Goal: Task Accomplishment & Management: Complete application form

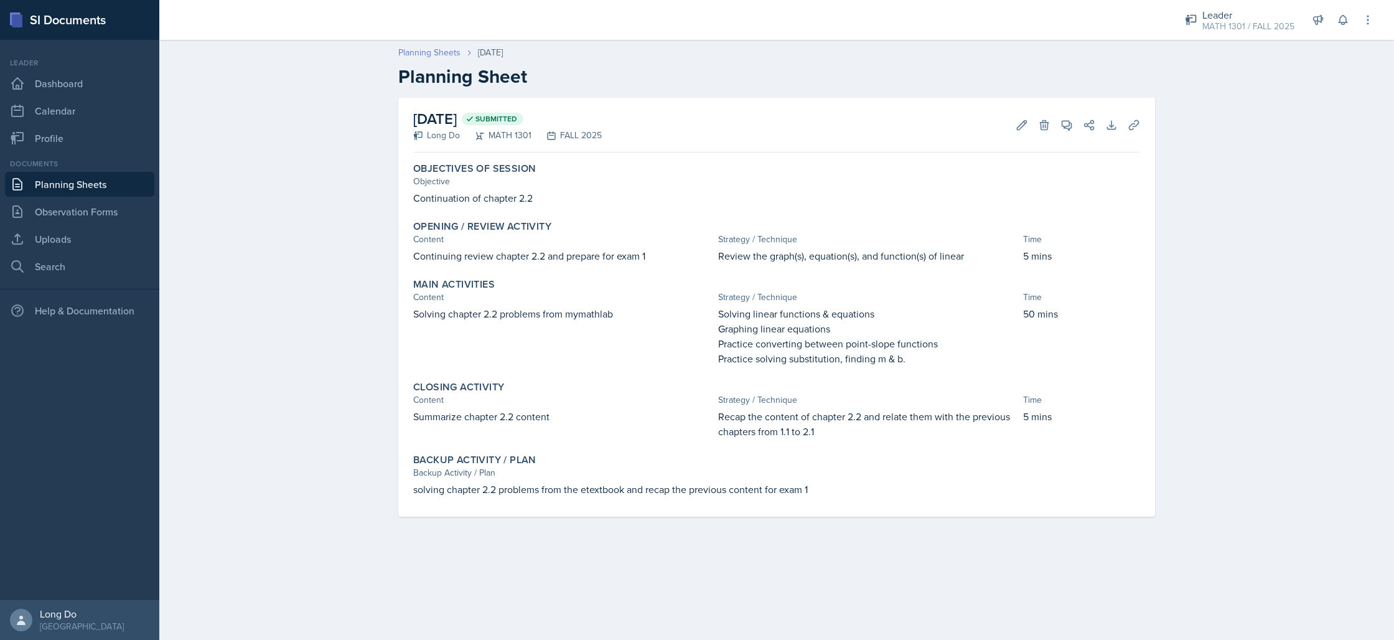
click at [446, 54] on link "Planning Sheets" at bounding box center [429, 52] width 62 height 13
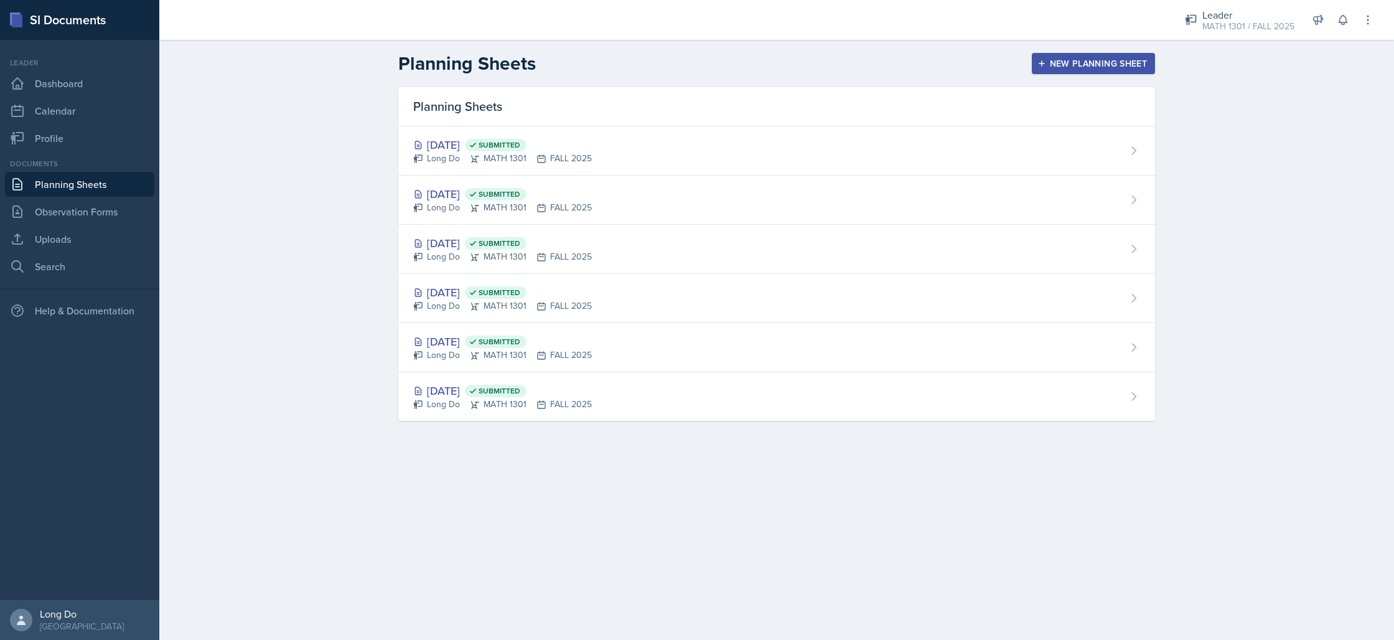
click at [1125, 62] on div "New Planning Sheet" at bounding box center [1093, 63] width 107 height 10
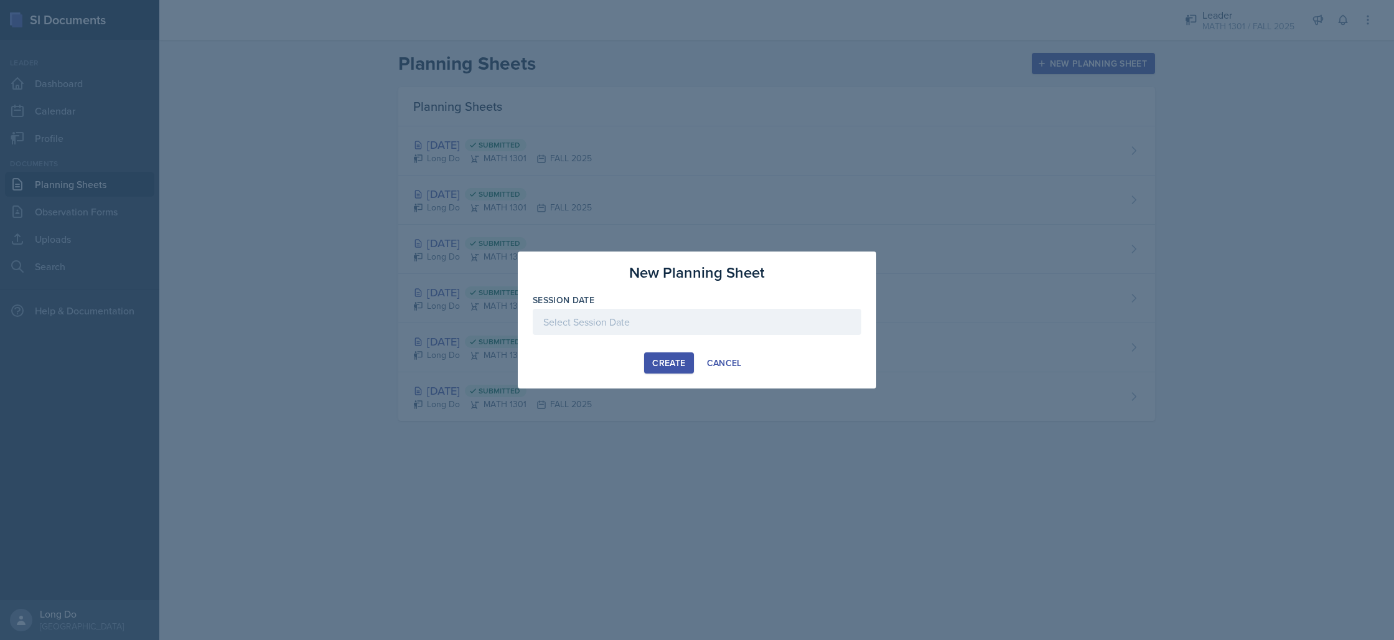
click at [647, 329] on div at bounding box center [697, 322] width 329 height 26
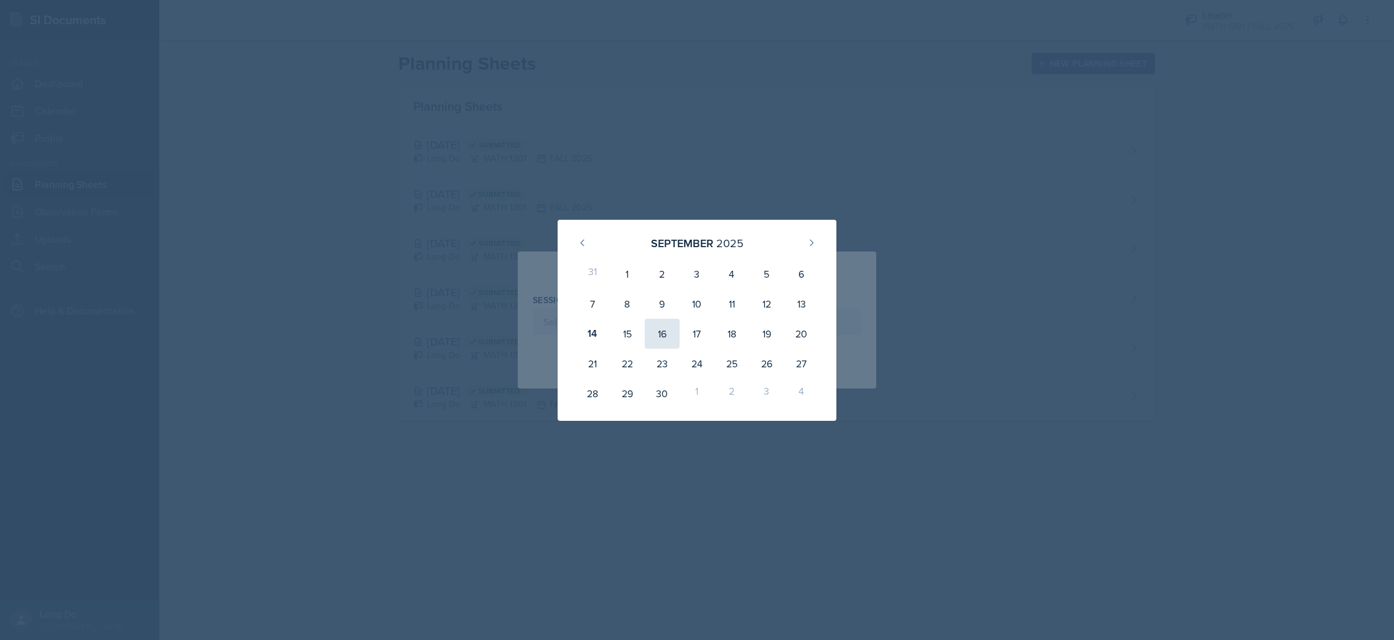
click at [669, 334] on div "16" at bounding box center [662, 334] width 35 height 30
type input "[DATE]"
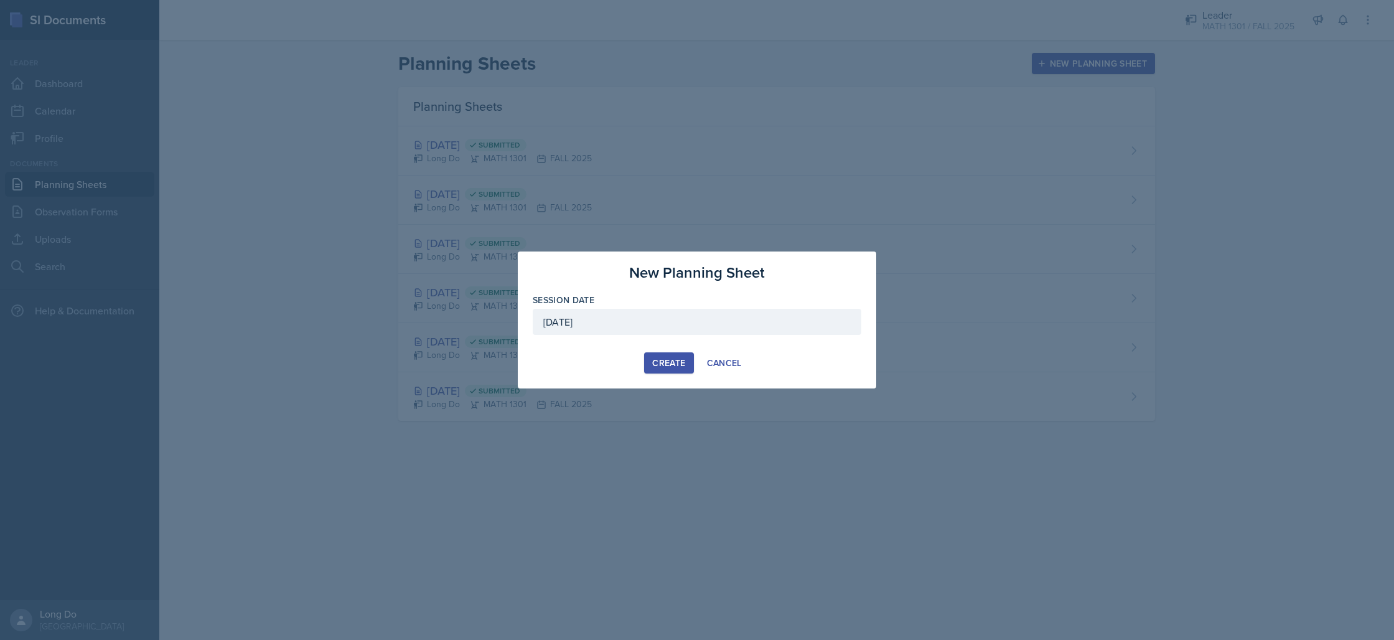
click at [667, 358] on div "Create" at bounding box center [668, 363] width 33 height 10
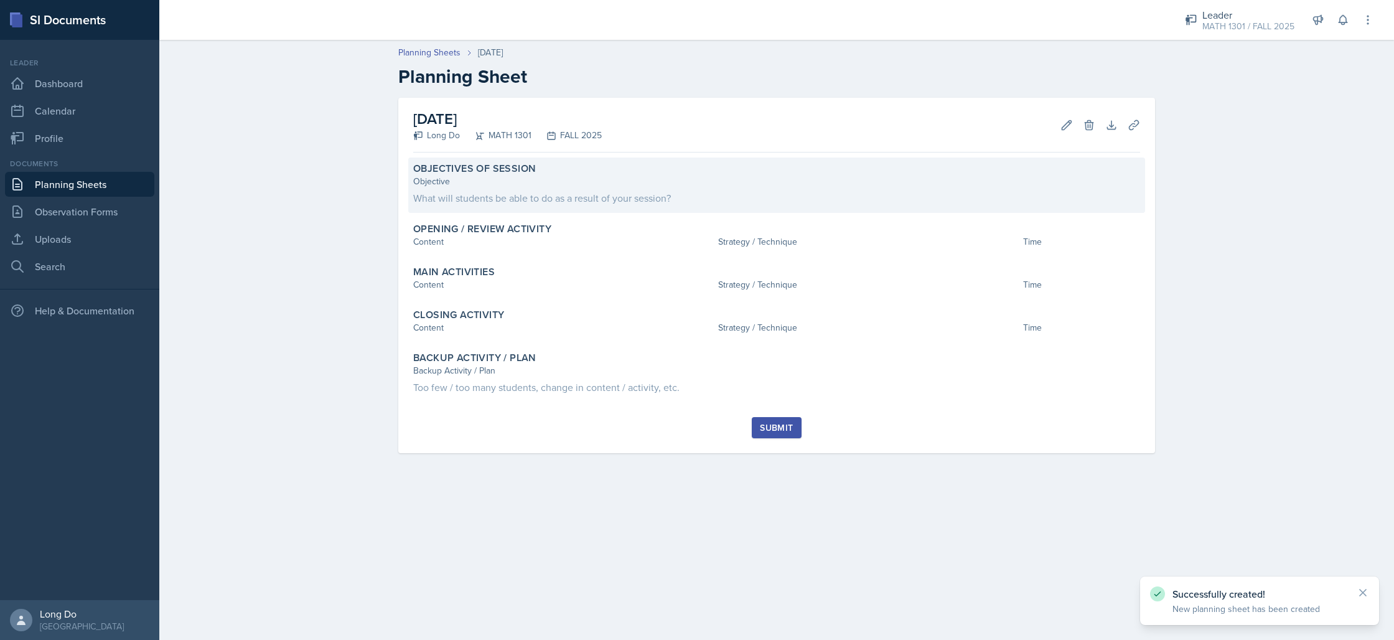
click at [630, 195] on div "What will students be able to do as a result of your session?" at bounding box center [776, 197] width 727 height 15
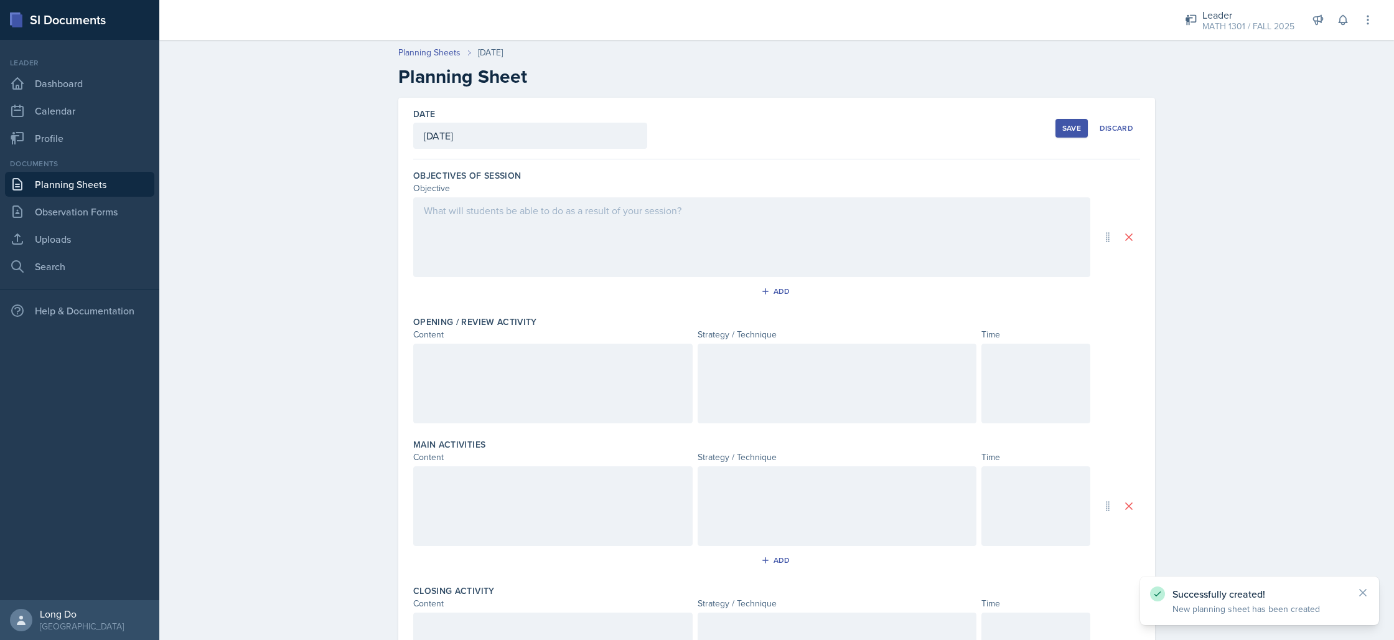
click at [614, 234] on div at bounding box center [751, 237] width 677 height 80
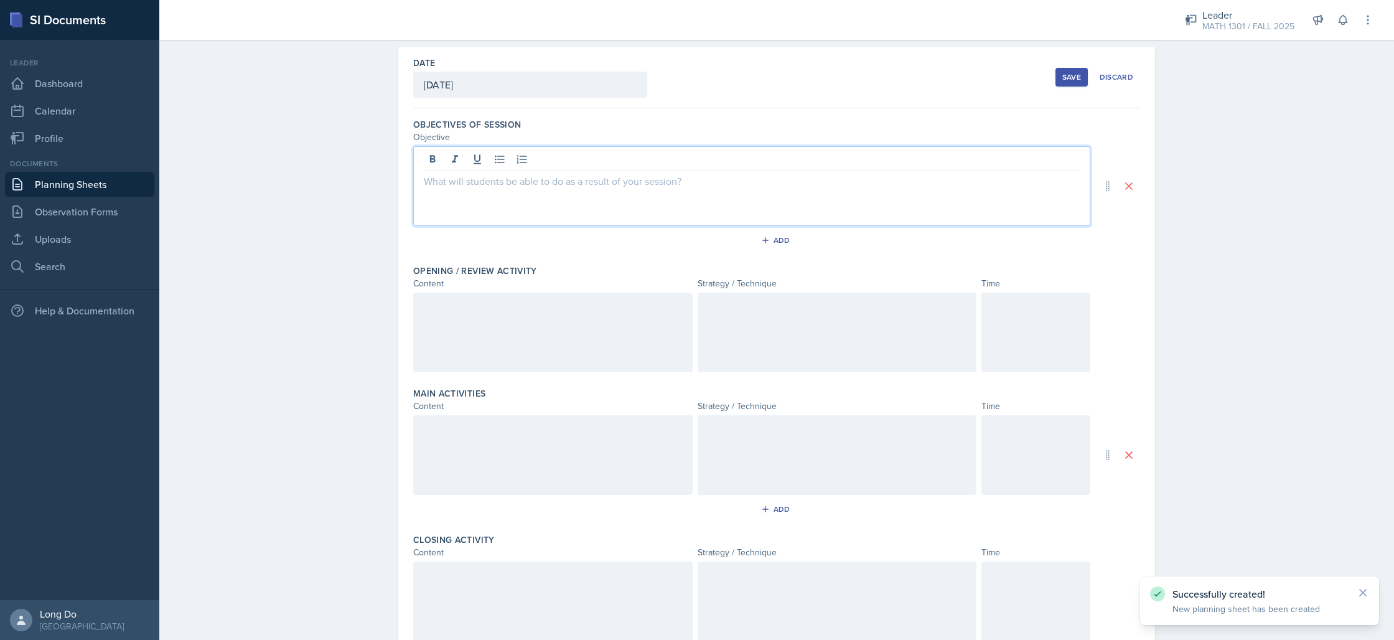
scroll to position [116, 0]
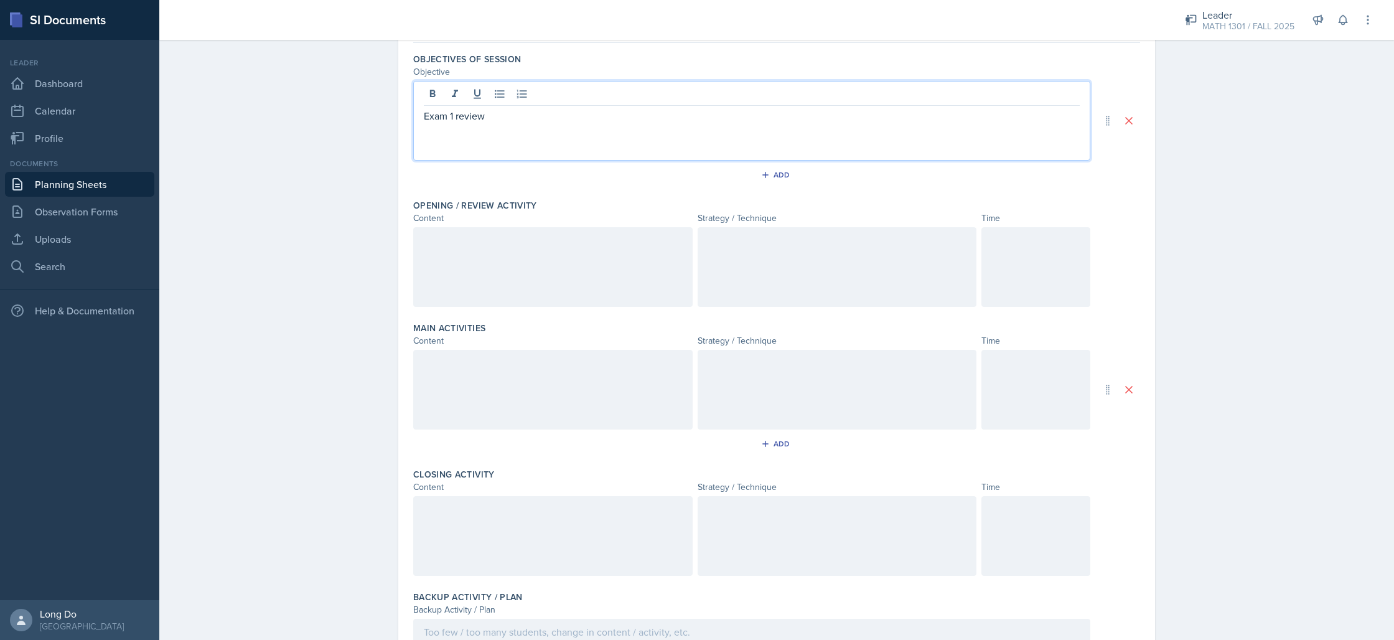
click at [1011, 261] on div at bounding box center [1035, 267] width 109 height 80
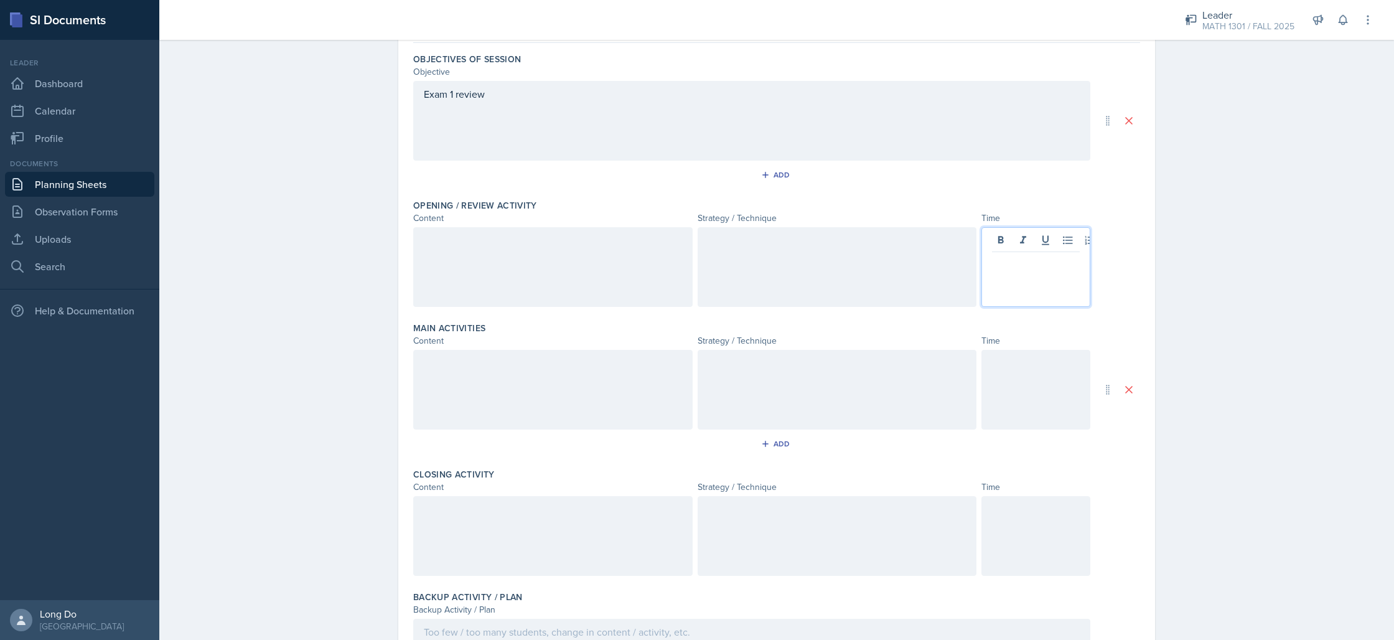
scroll to position [138, 0]
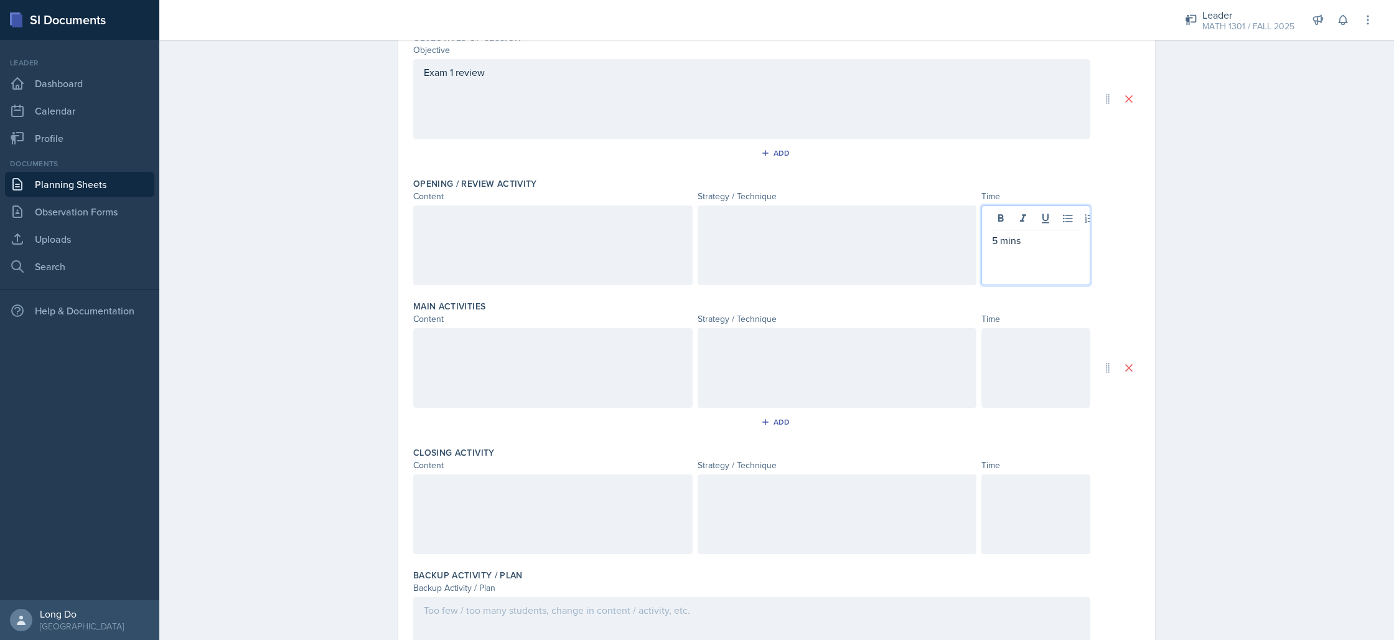
click at [1034, 358] on div at bounding box center [1035, 368] width 109 height 80
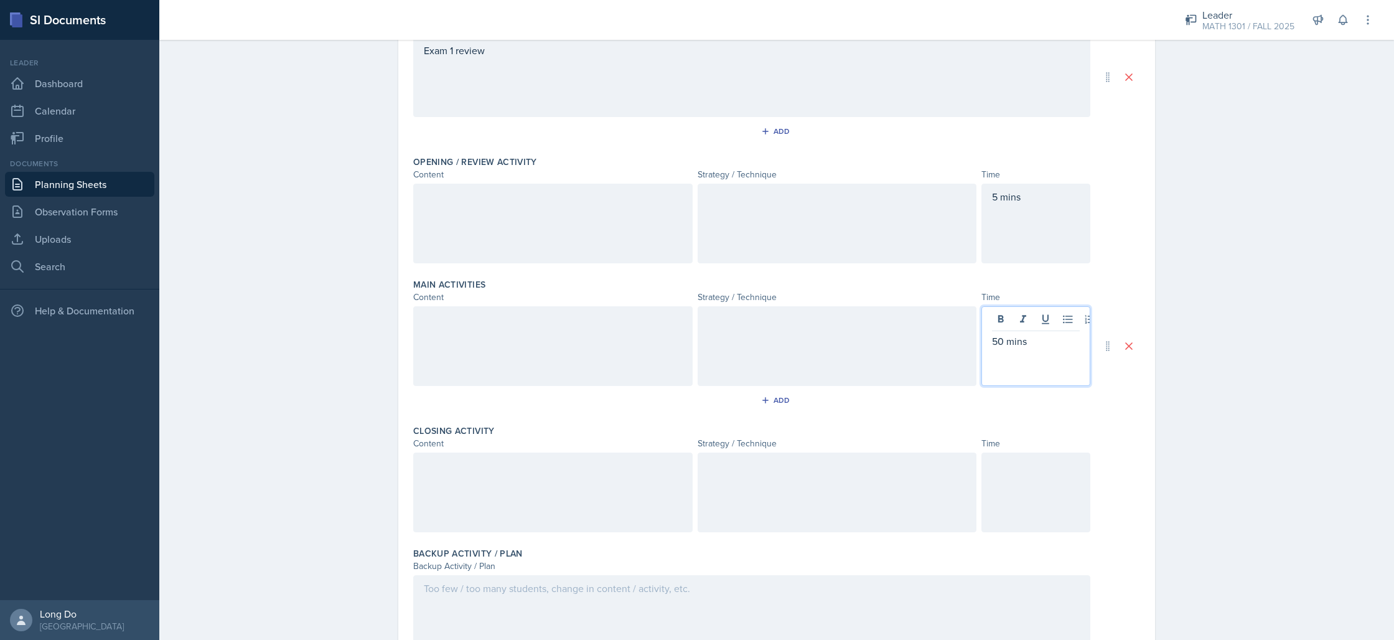
click at [1014, 503] on div at bounding box center [1035, 492] width 109 height 80
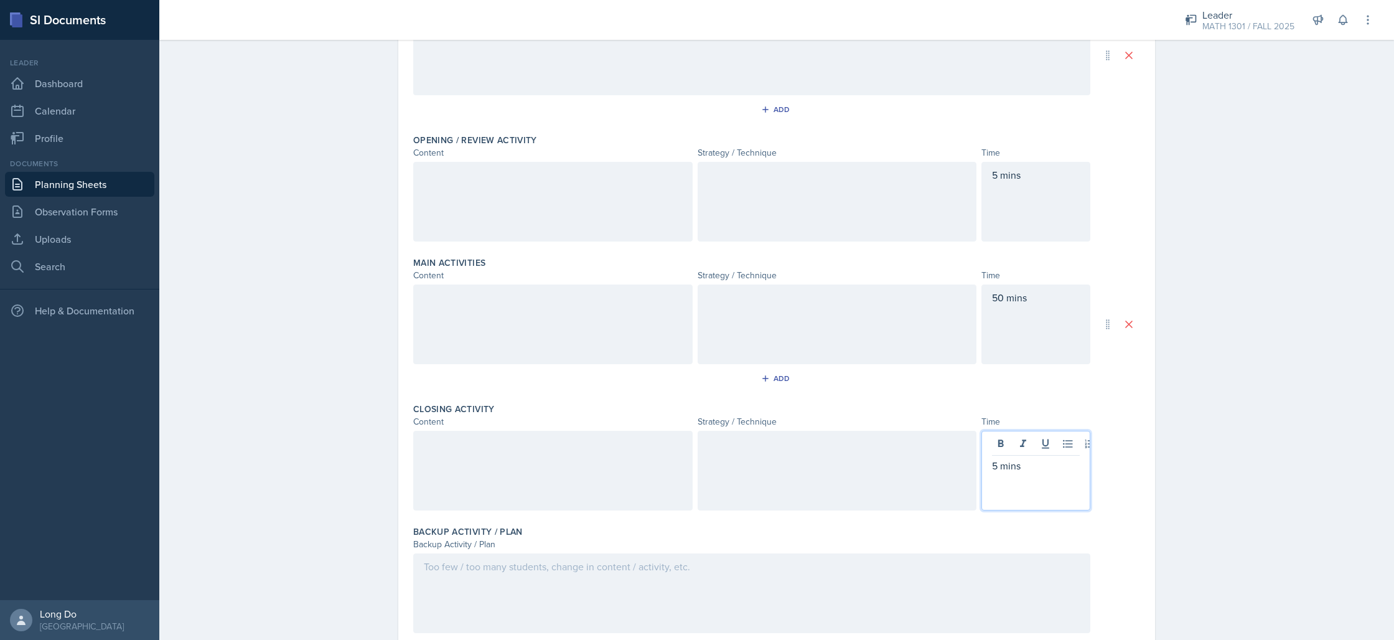
click at [511, 590] on div at bounding box center [751, 593] width 677 height 80
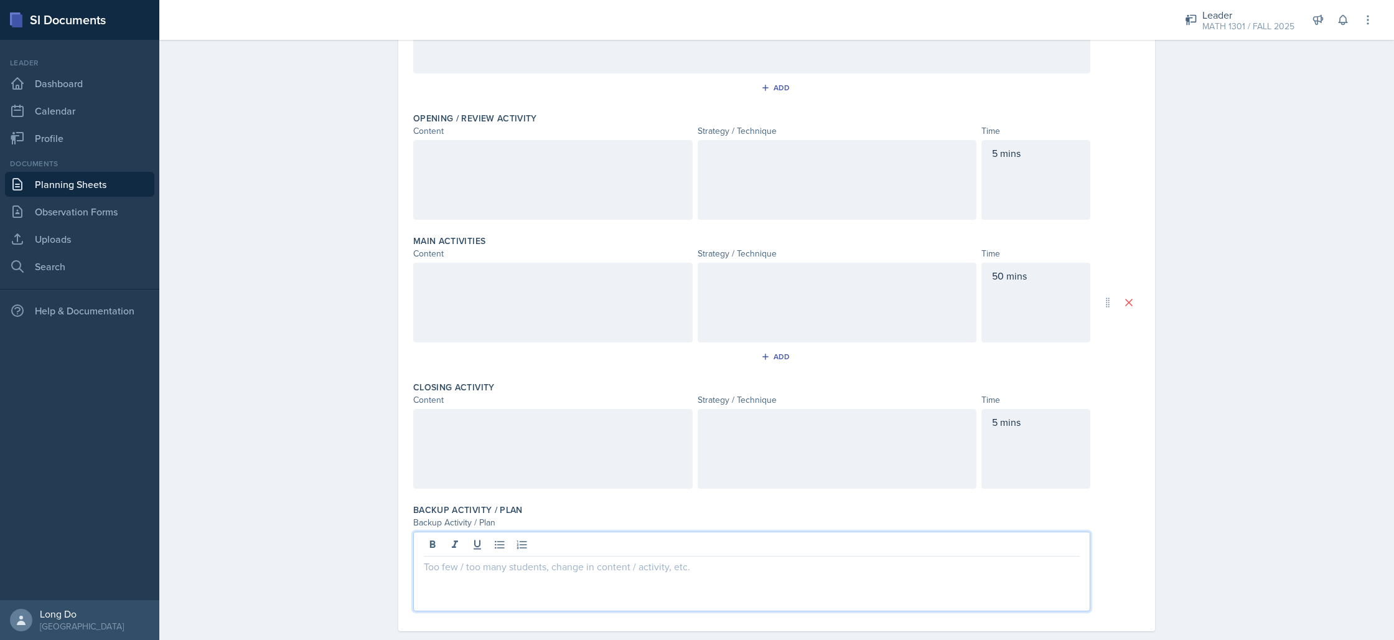
click at [520, 201] on div at bounding box center [552, 180] width 279 height 80
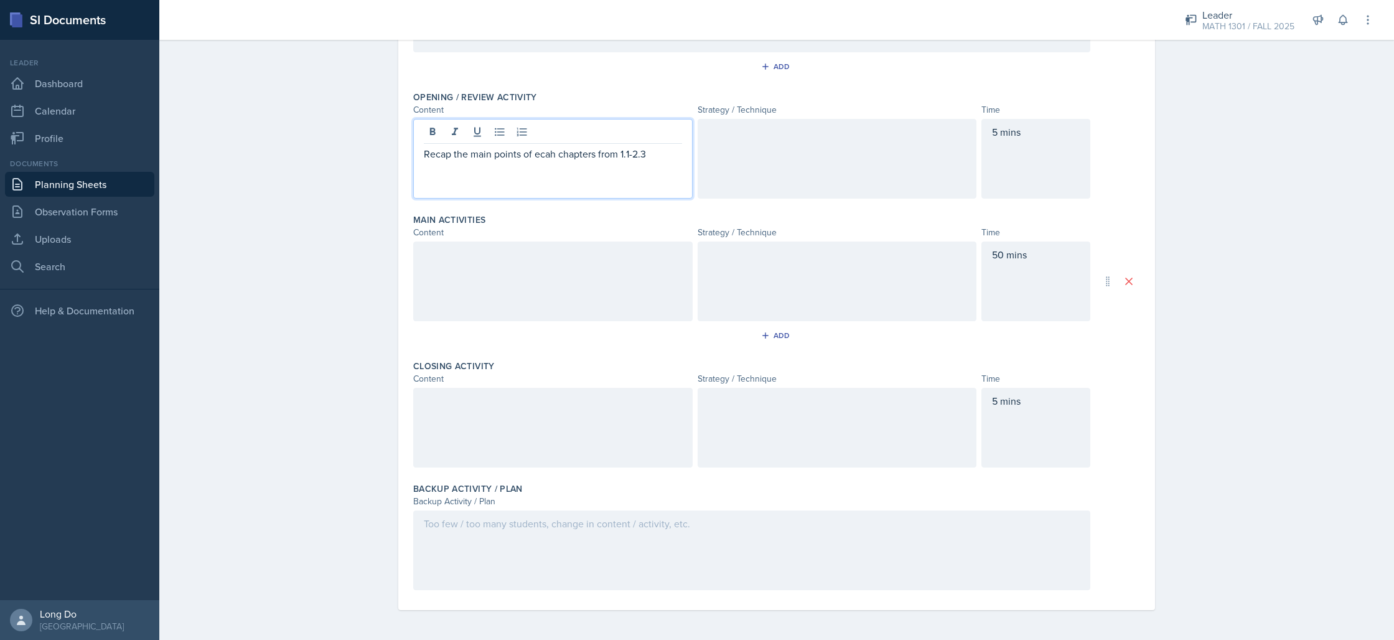
click at [543, 154] on p "Recap the main points of ecah chapters from 1.1-2.3" at bounding box center [553, 153] width 258 height 15
click at [593, 296] on div at bounding box center [552, 281] width 279 height 80
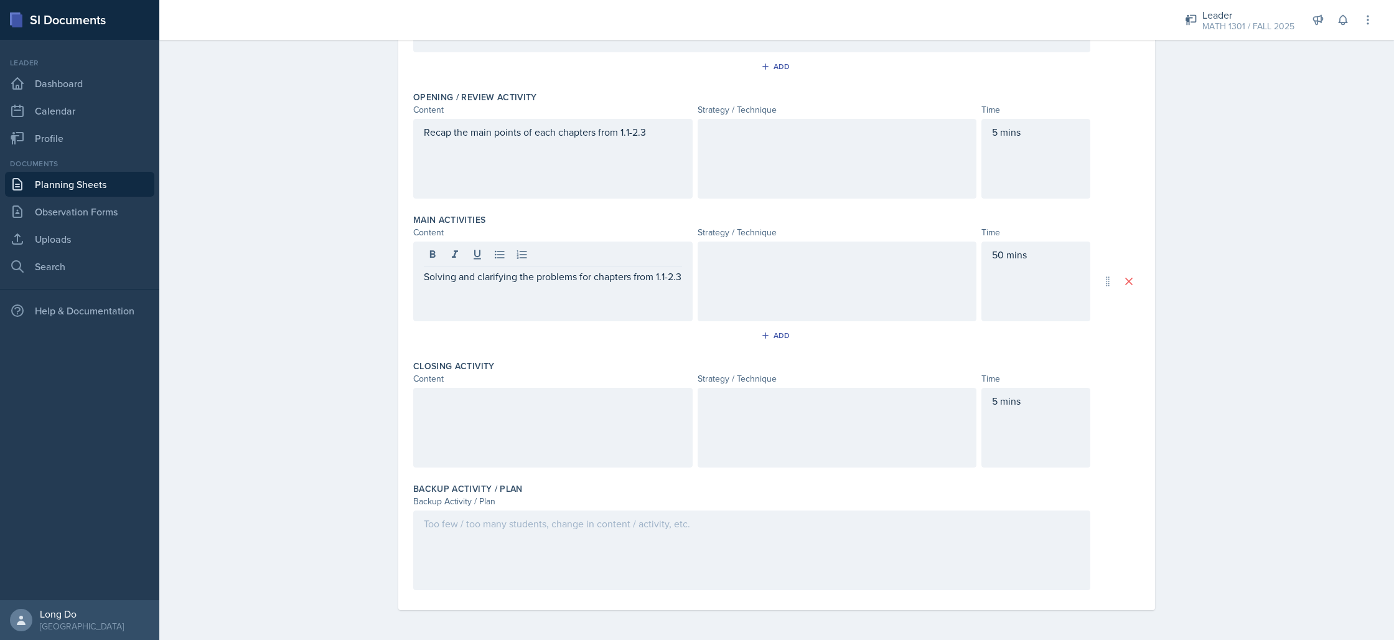
click at [605, 413] on div at bounding box center [552, 428] width 279 height 80
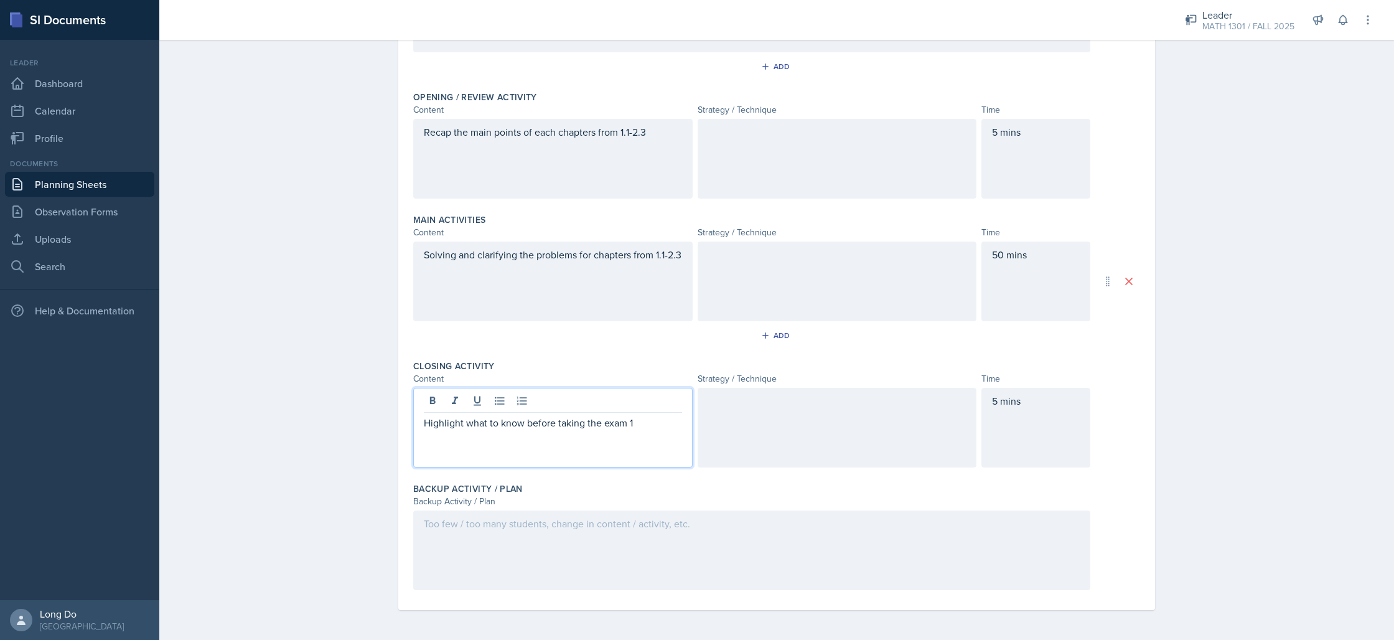
click at [728, 547] on div at bounding box center [751, 550] width 677 height 80
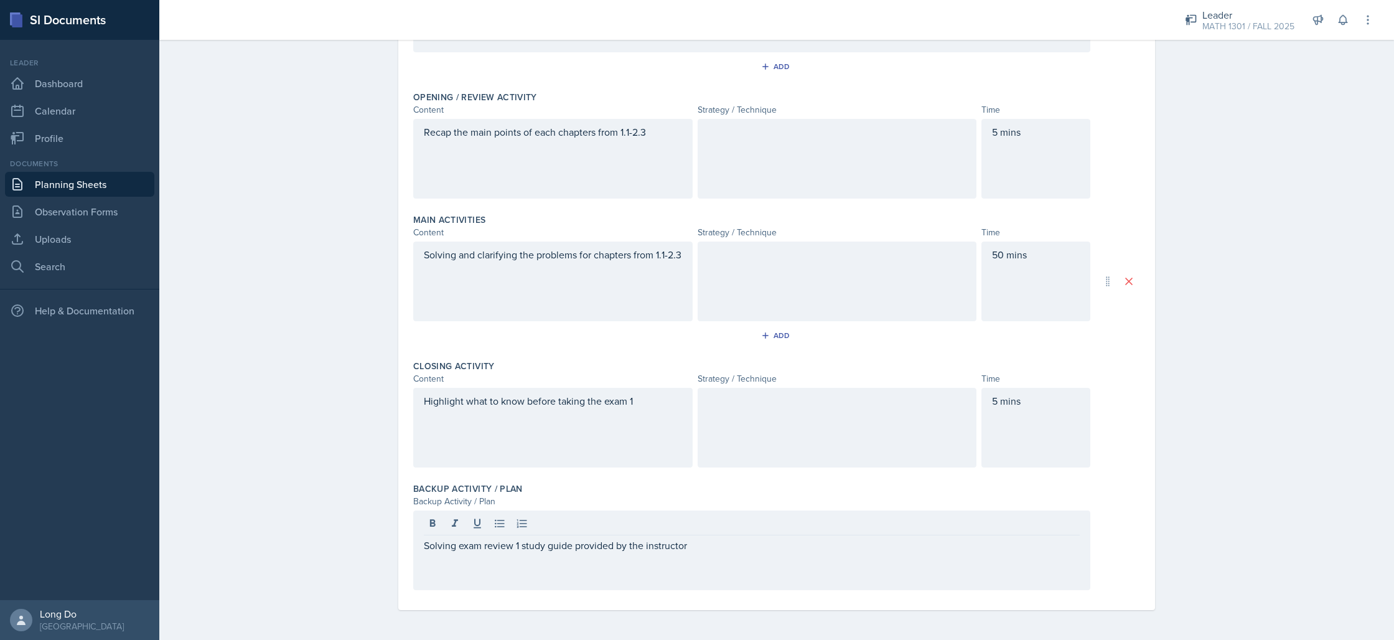
click at [841, 151] on div at bounding box center [837, 159] width 279 height 80
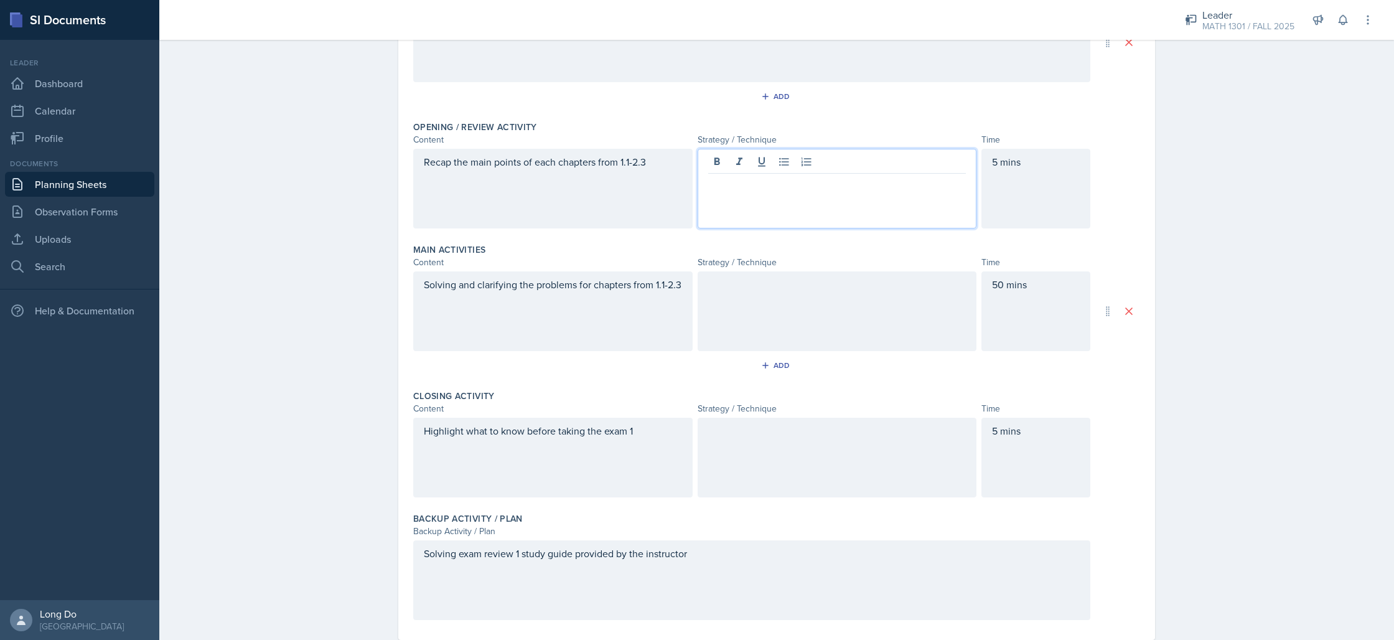
scroll to position [192, 0]
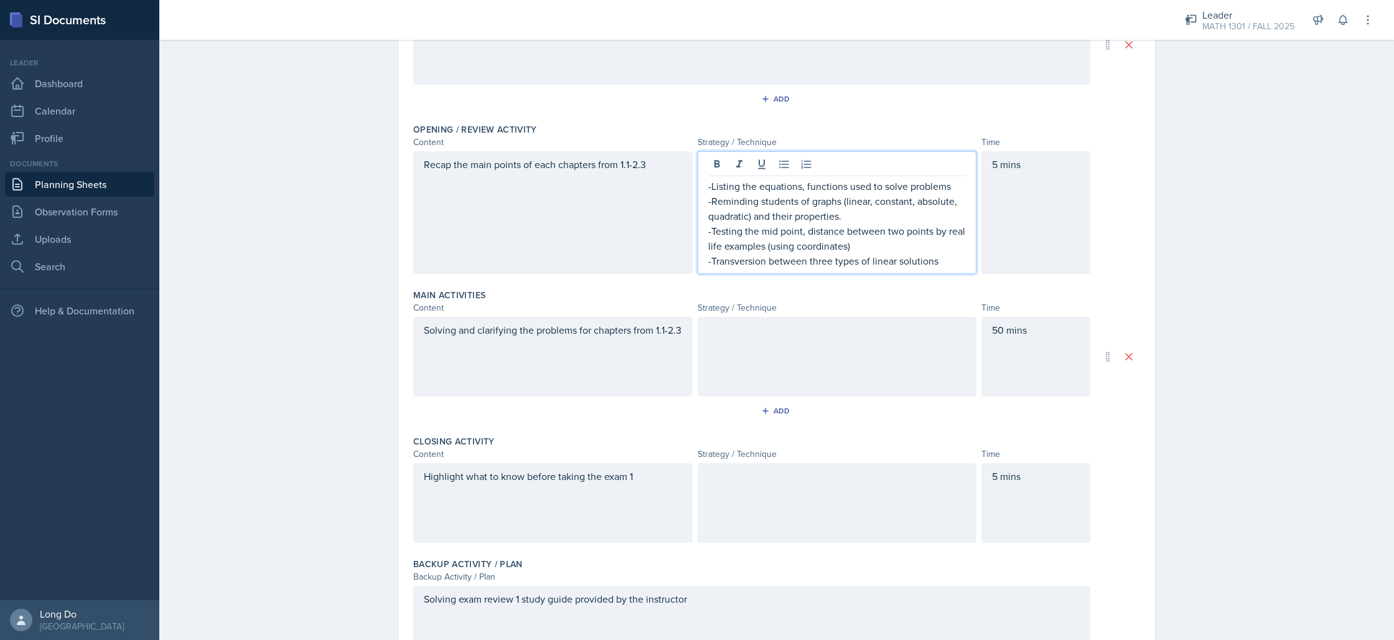
click at [747, 263] on p "-Transversion between three types of linear solutions" at bounding box center [837, 260] width 258 height 15
click at [732, 262] on p "-Transversion between three types of linear solutions" at bounding box center [837, 260] width 258 height 15
click at [729, 260] on p "-Transversion between three types of linear solutions" at bounding box center [837, 260] width 258 height 15
click at [947, 257] on p "-Tranversion between three types of linear solutions" at bounding box center [837, 260] width 258 height 15
click at [726, 261] on p "-Tranversion between three types of linear solutions" at bounding box center [837, 260] width 258 height 15
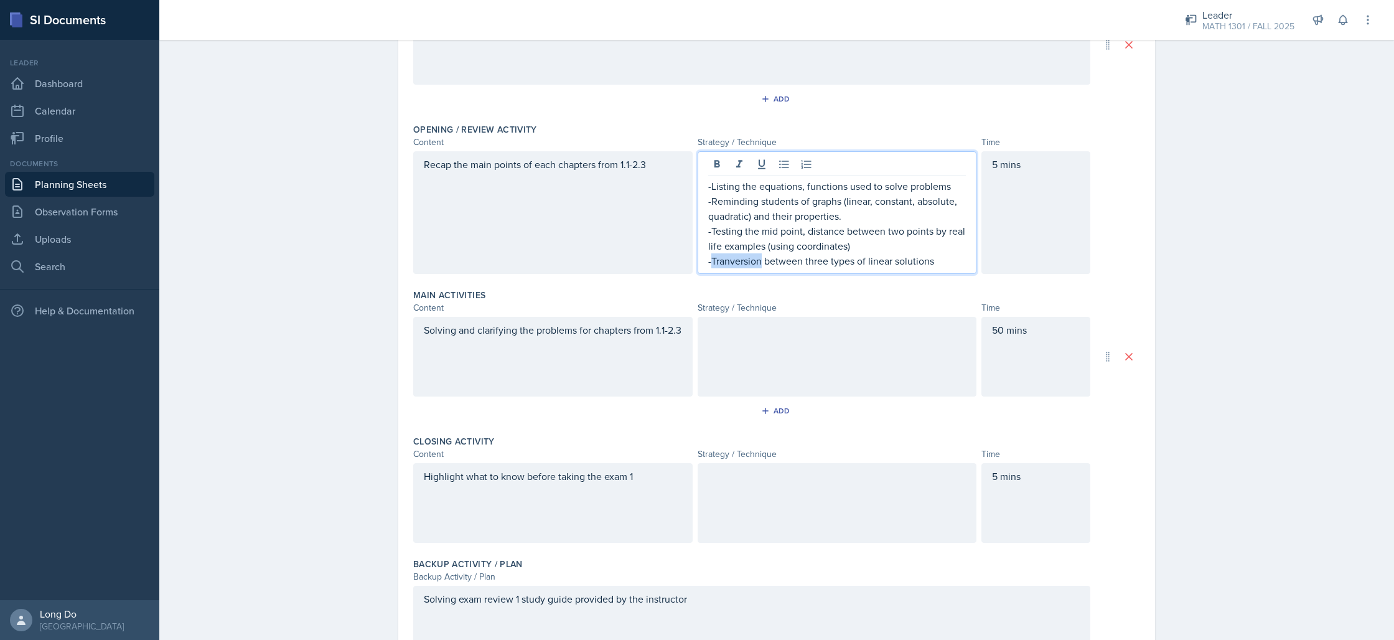
click at [726, 261] on p "-Tranversion between three types of linear solutions" at bounding box center [837, 260] width 258 height 15
click at [916, 261] on p "-Induce between three types of linear solutions" at bounding box center [837, 260] width 258 height 15
click at [927, 337] on div at bounding box center [837, 357] width 279 height 80
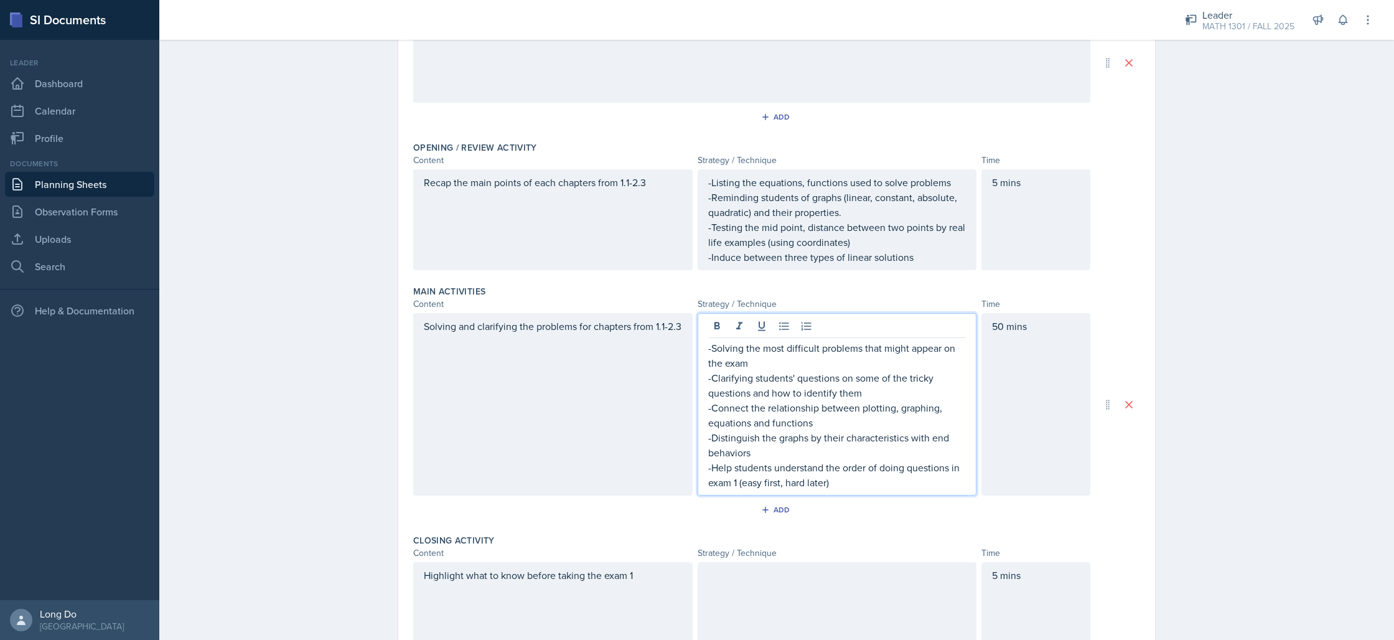
scroll to position [277, 0]
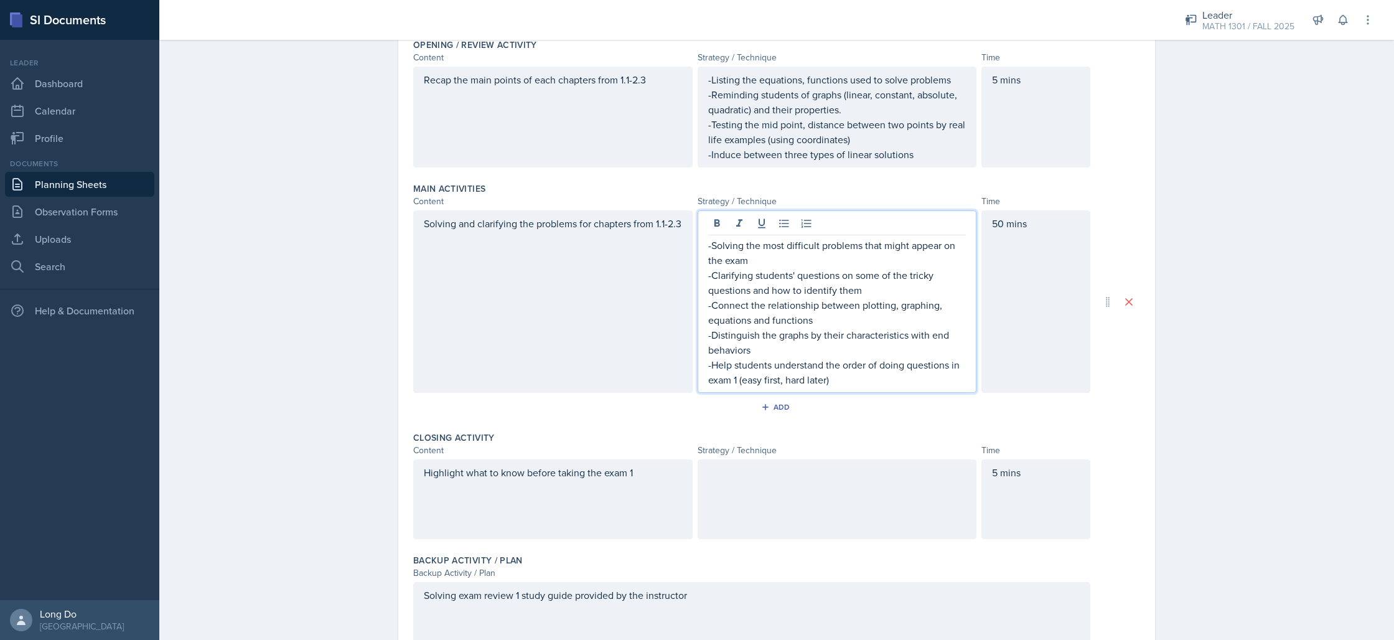
click at [941, 521] on div at bounding box center [837, 499] width 279 height 80
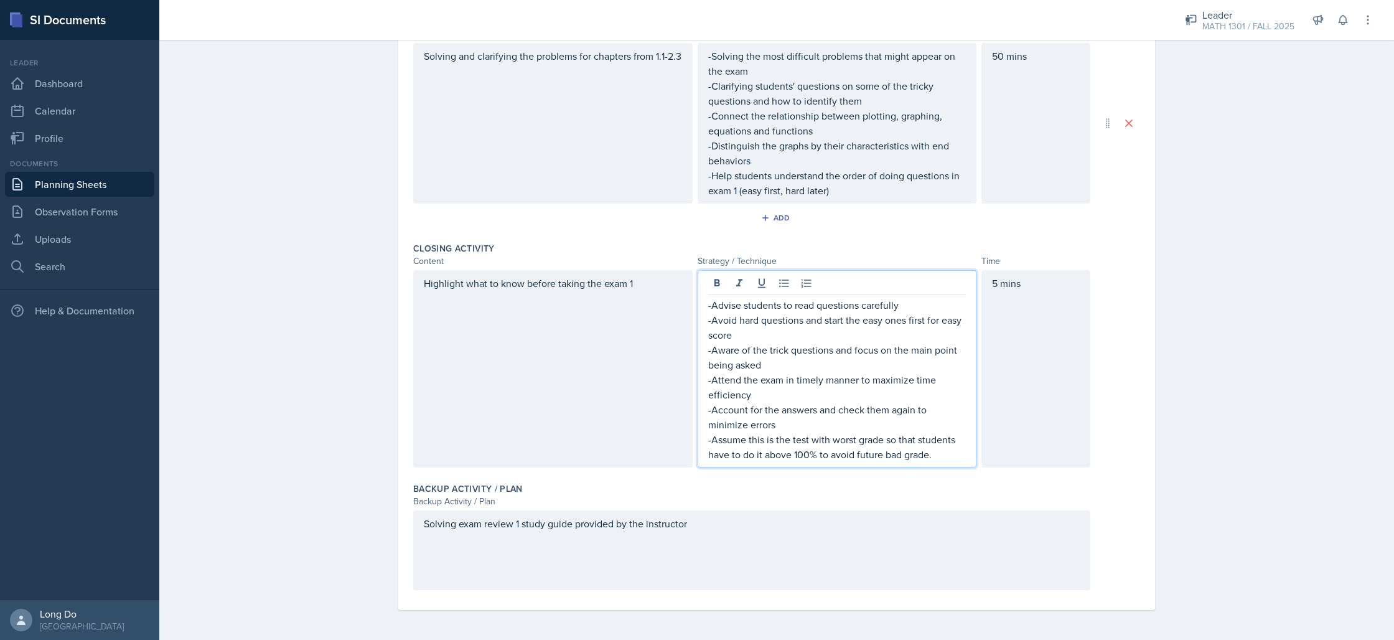
scroll to position [0, 0]
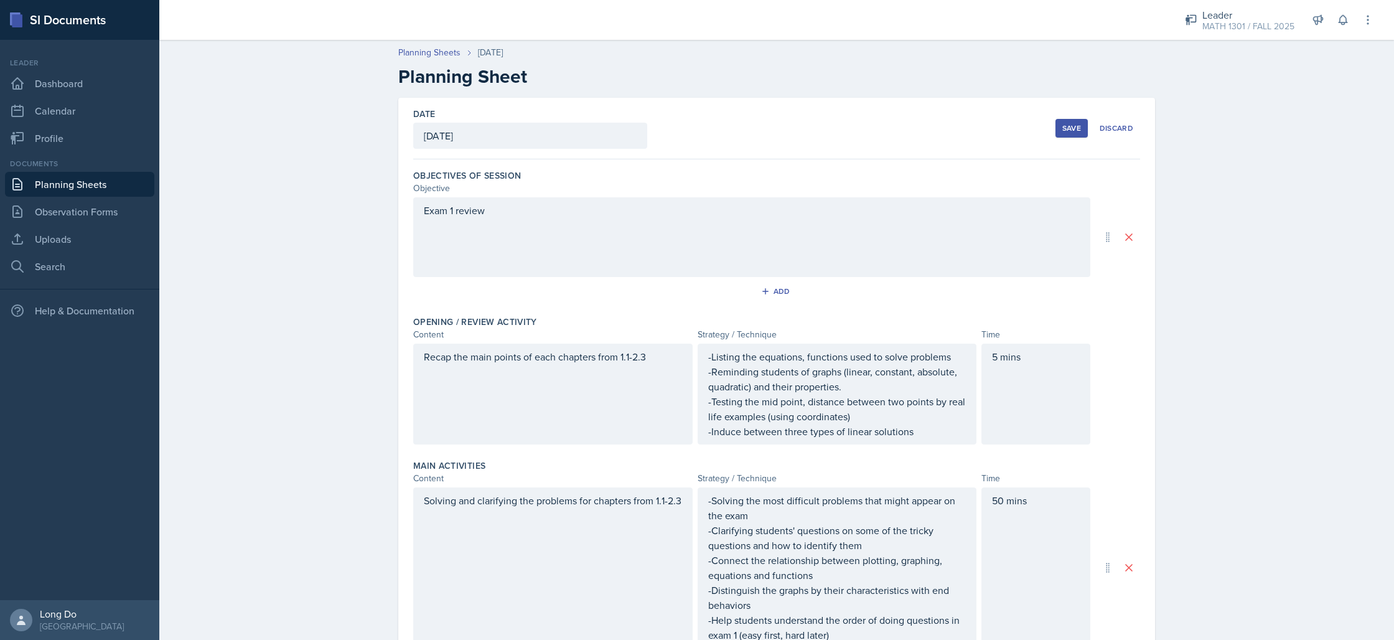
click at [1072, 129] on div "Save" at bounding box center [1071, 128] width 19 height 10
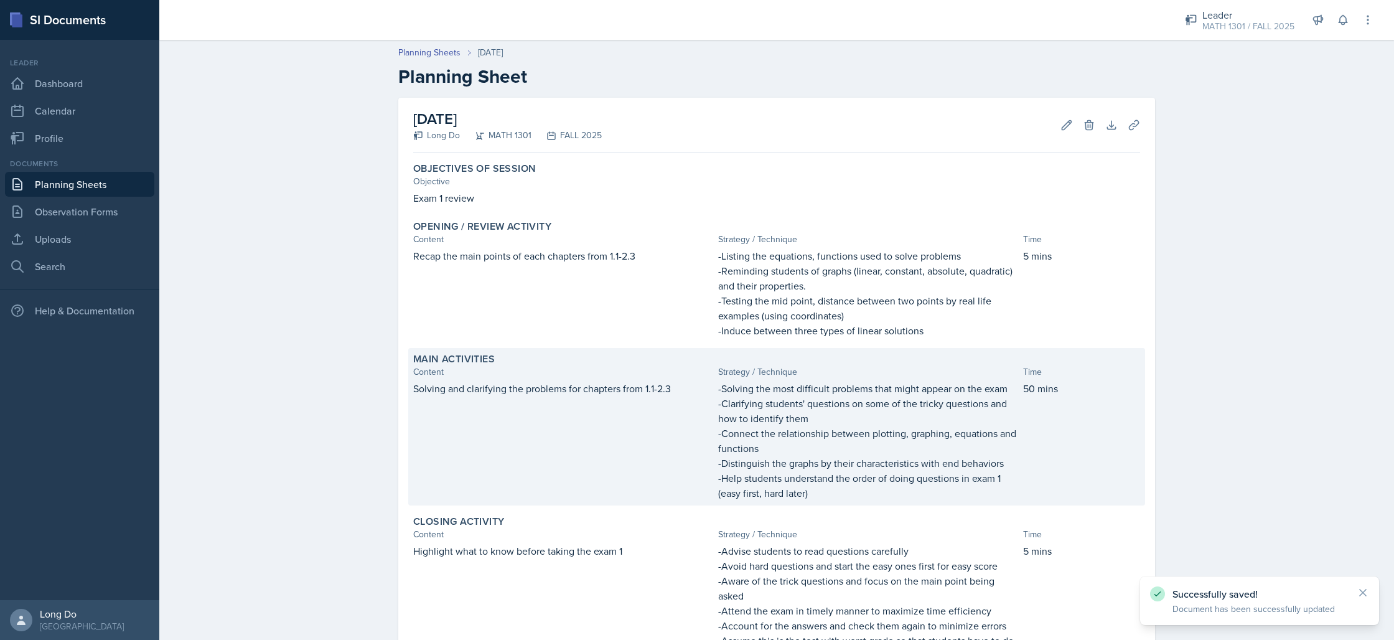
scroll to position [167, 0]
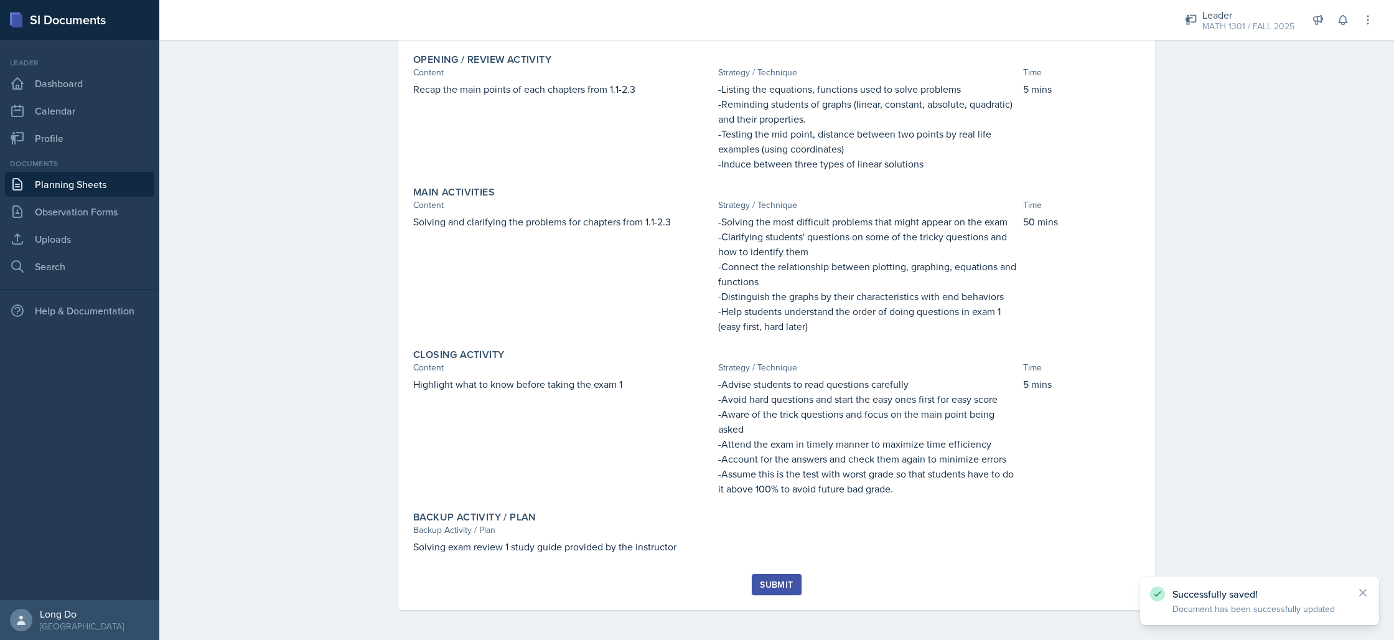
click at [752, 590] on button "Submit" at bounding box center [776, 584] width 49 height 21
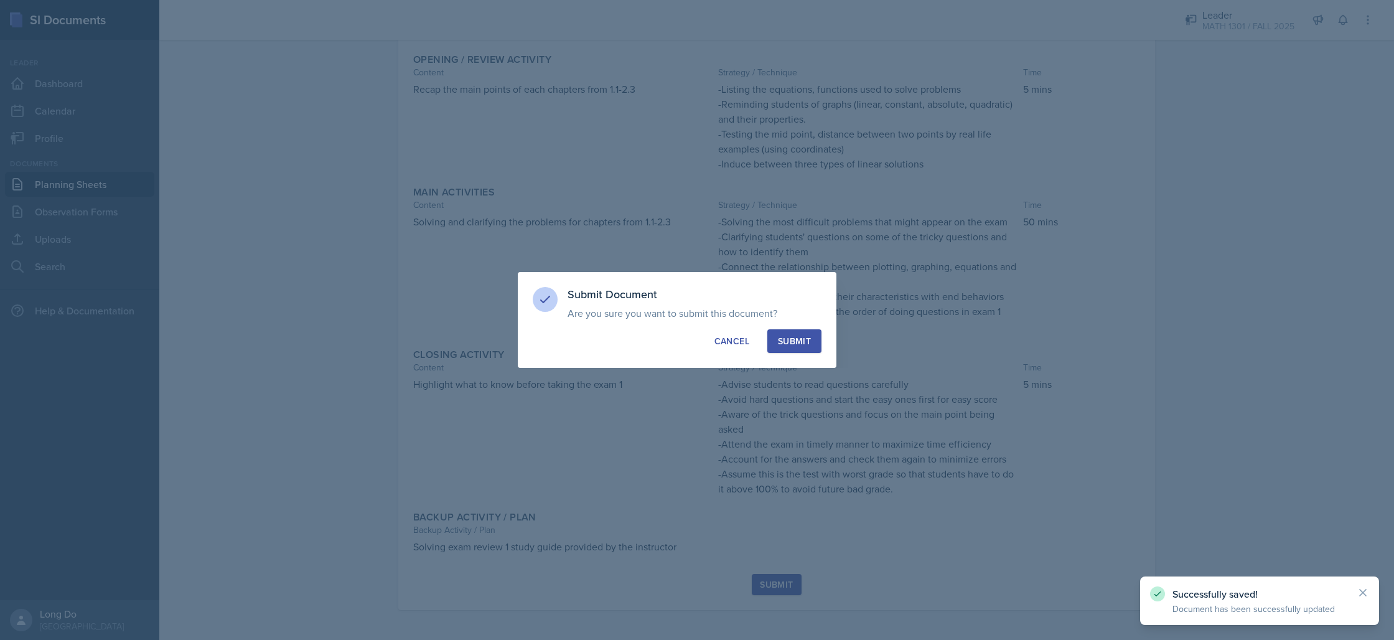
click at [792, 342] on div "Submit" at bounding box center [794, 341] width 33 height 12
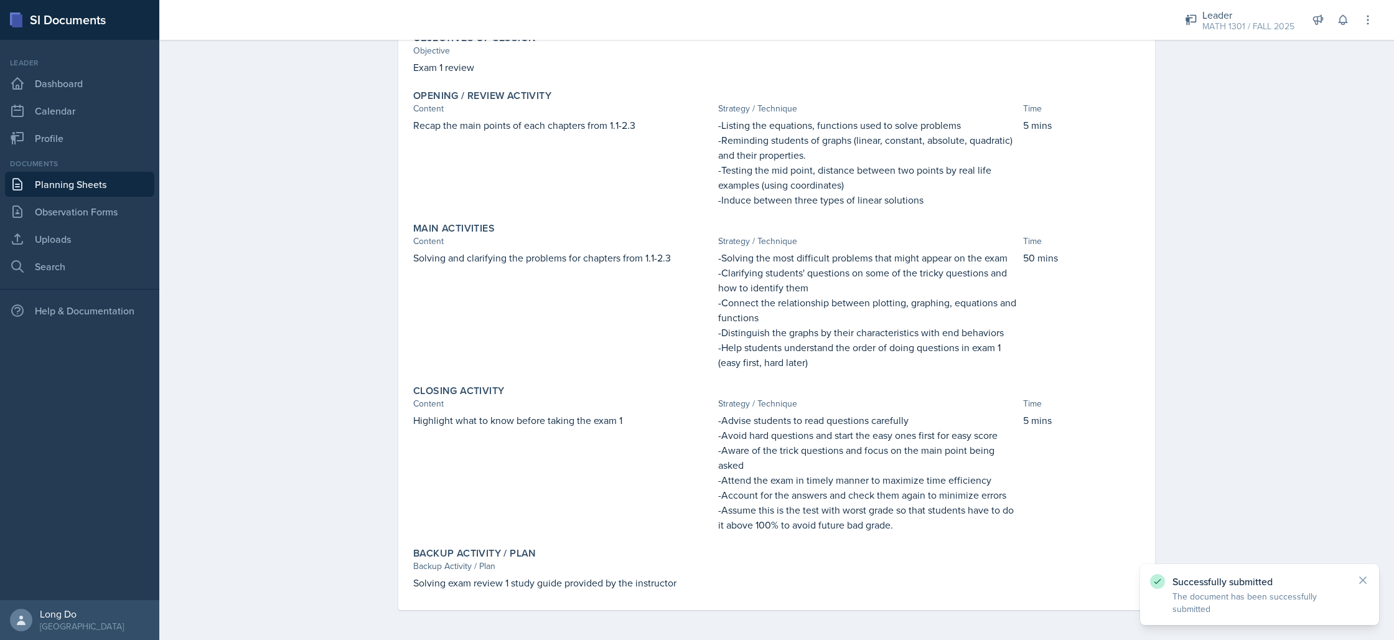
scroll to position [0, 0]
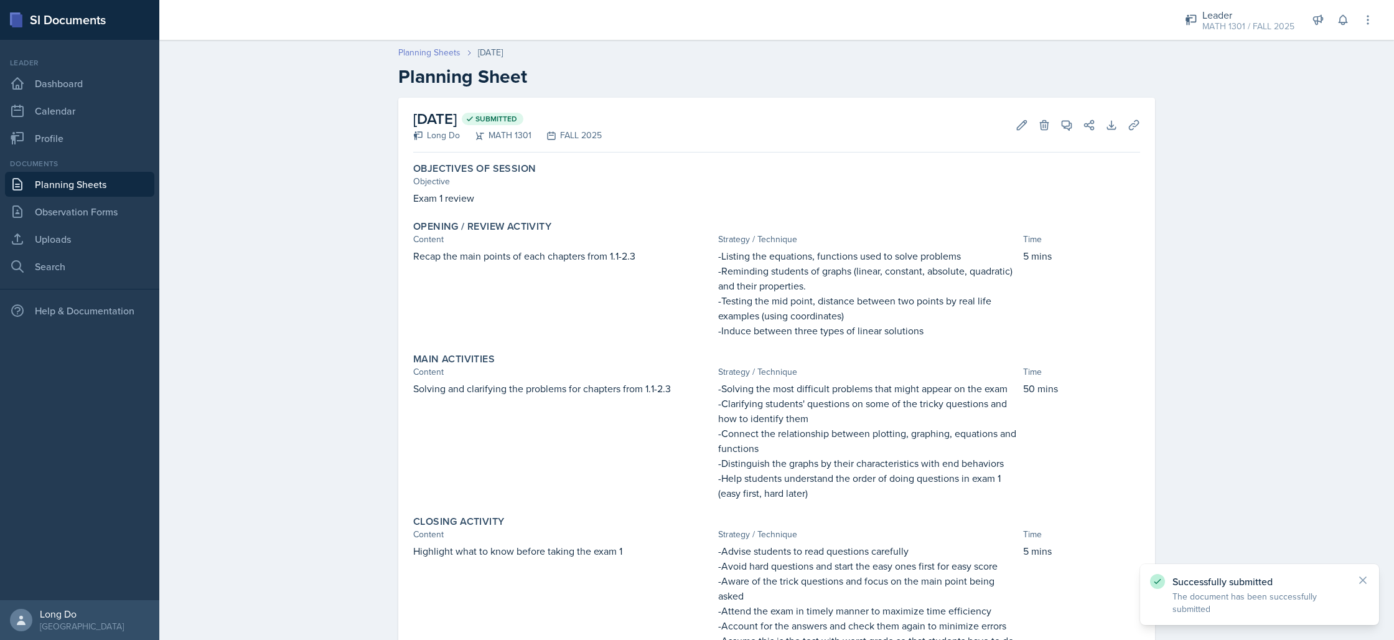
click at [447, 53] on link "Planning Sheets" at bounding box center [429, 52] width 62 height 13
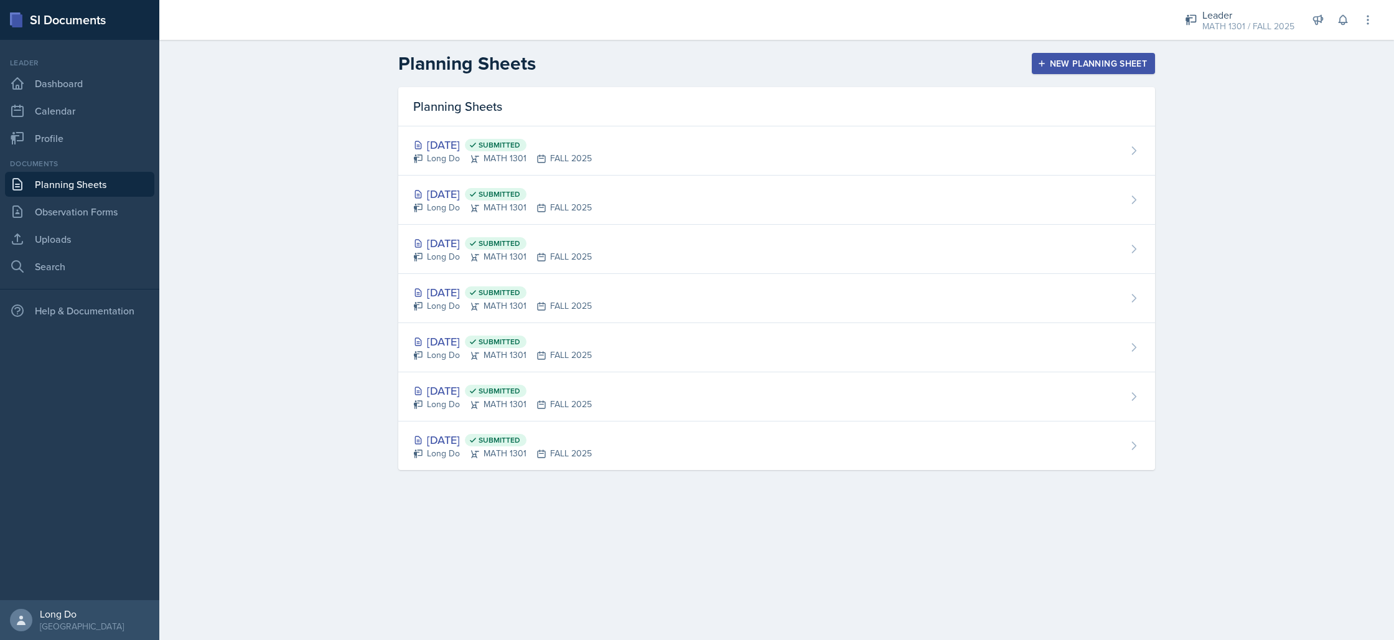
click at [1073, 59] on div "New Planning Sheet" at bounding box center [1093, 63] width 107 height 10
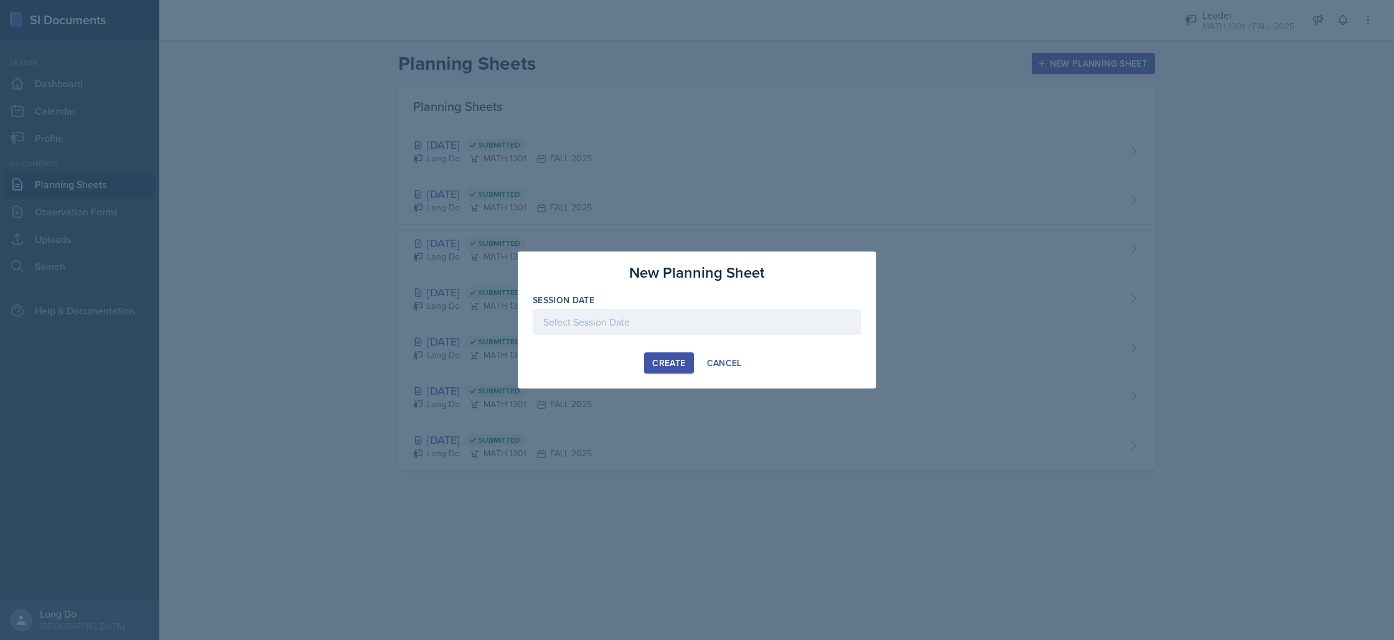
click at [773, 311] on div at bounding box center [697, 322] width 329 height 26
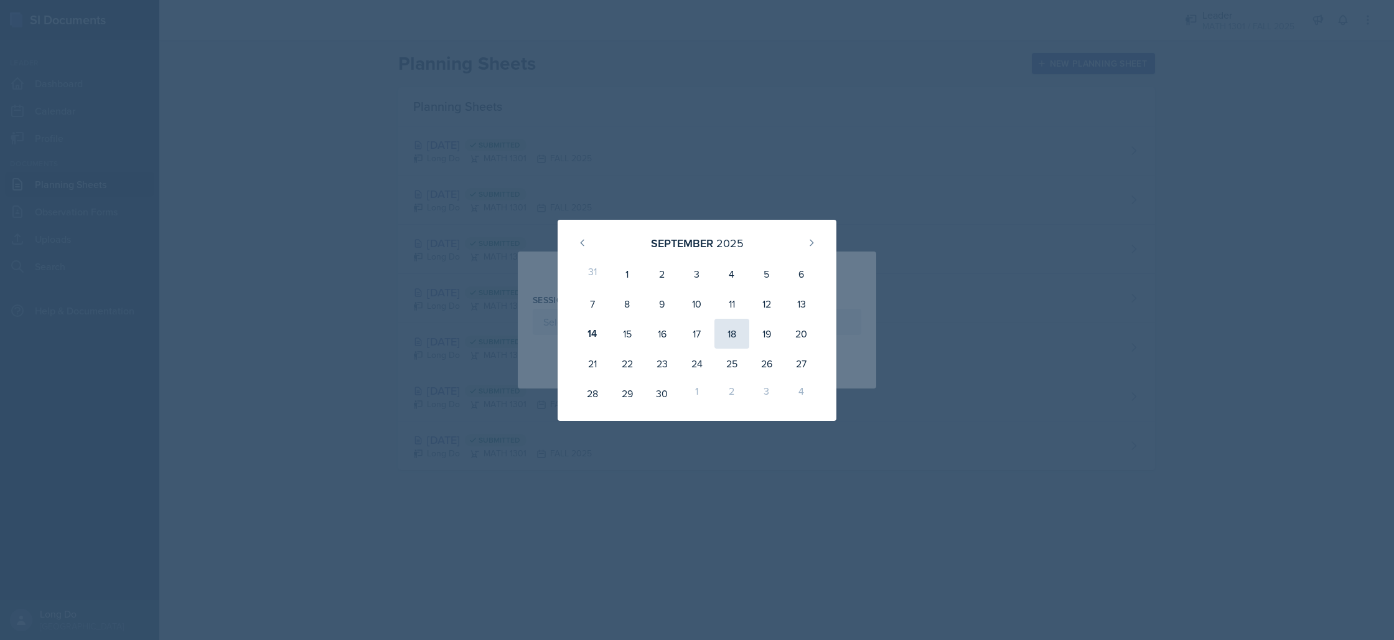
click at [732, 332] on div "18" at bounding box center [731, 334] width 35 height 30
type input "[DATE]"
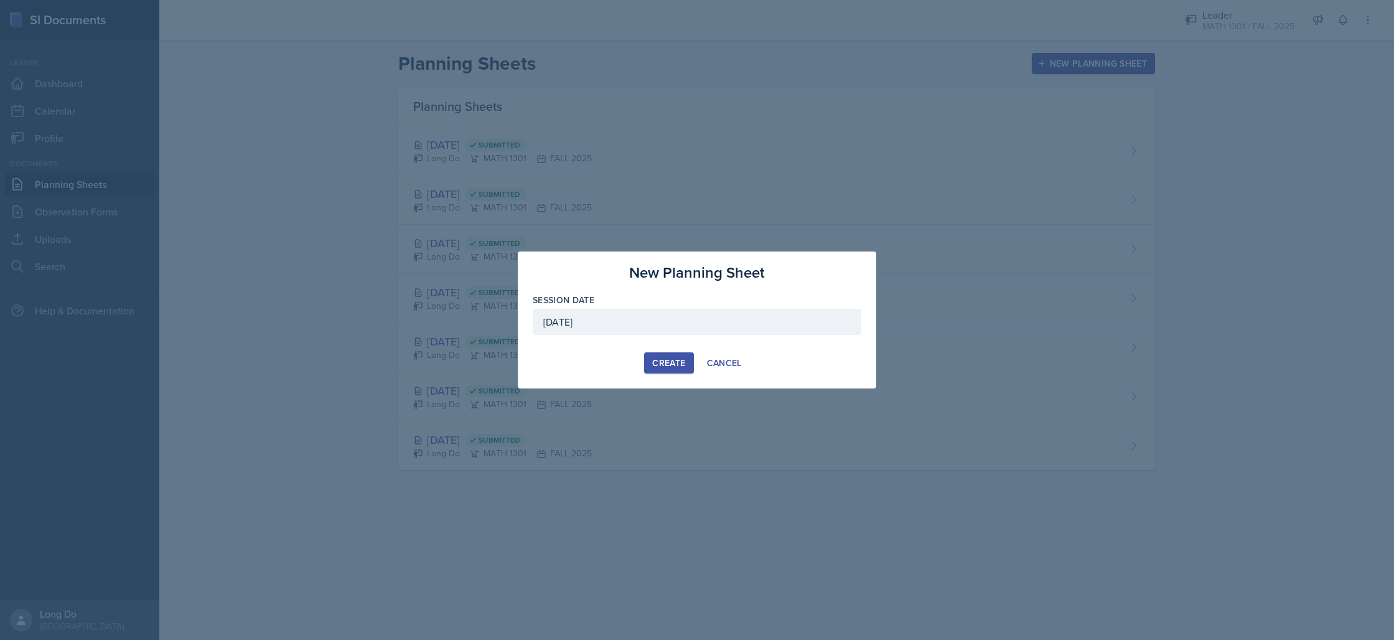
click at [681, 362] on div "Create" at bounding box center [668, 363] width 33 height 10
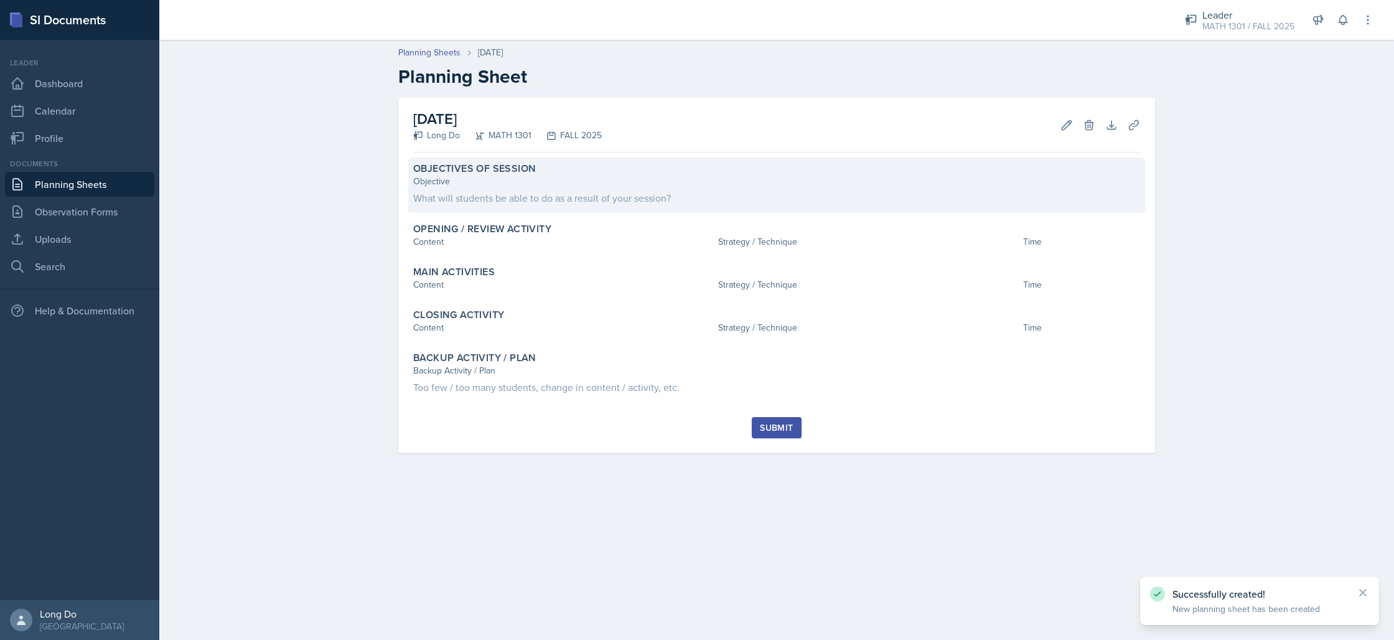
click at [648, 194] on div "What will students be able to do as a result of your session?" at bounding box center [776, 197] width 727 height 15
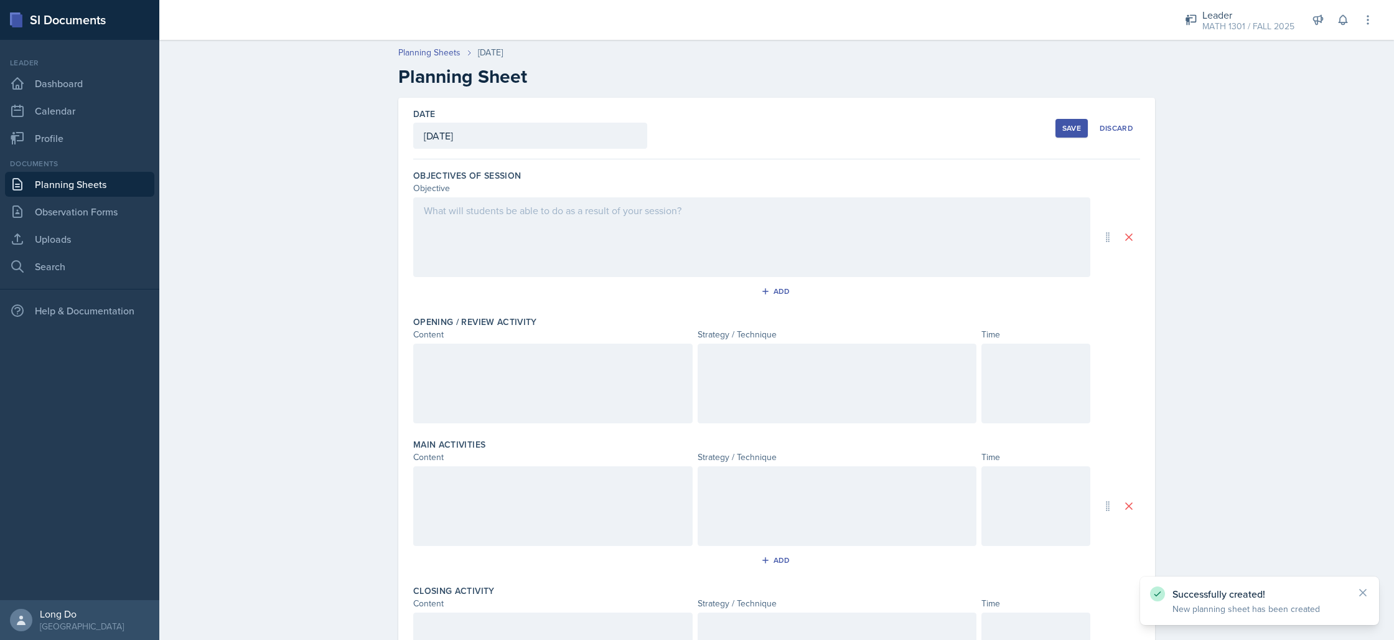
click at [647, 255] on div at bounding box center [751, 237] width 677 height 80
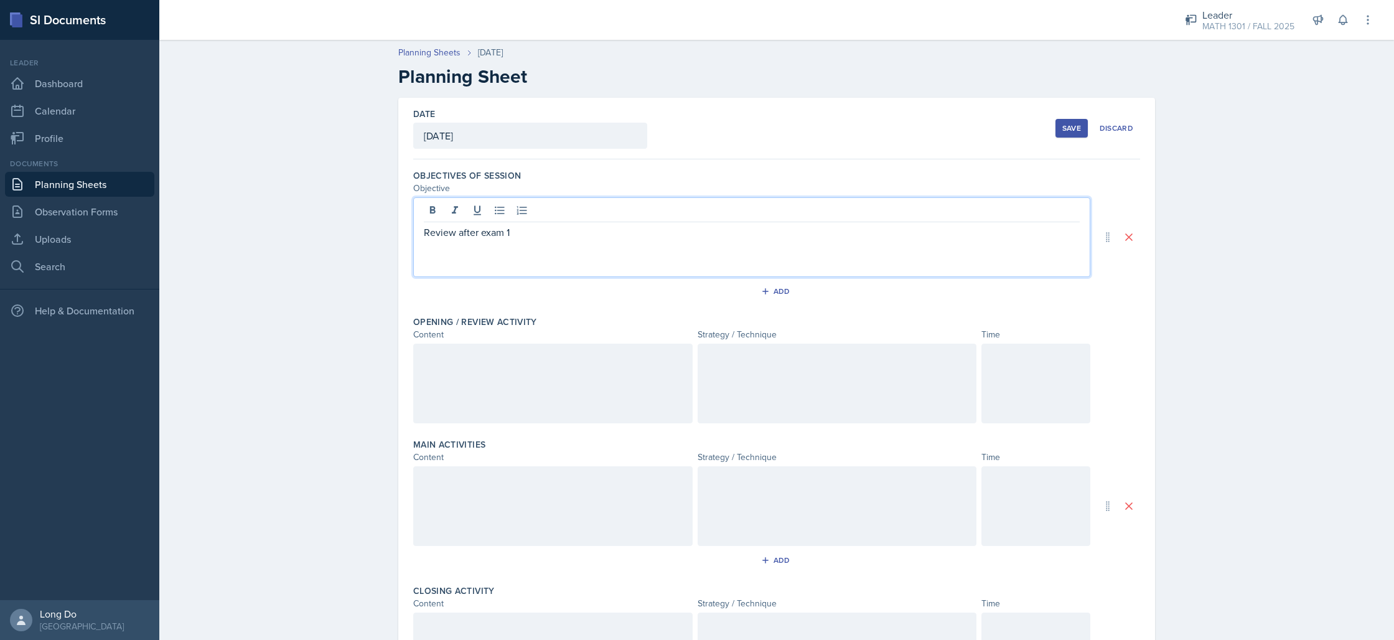
scroll to position [225, 0]
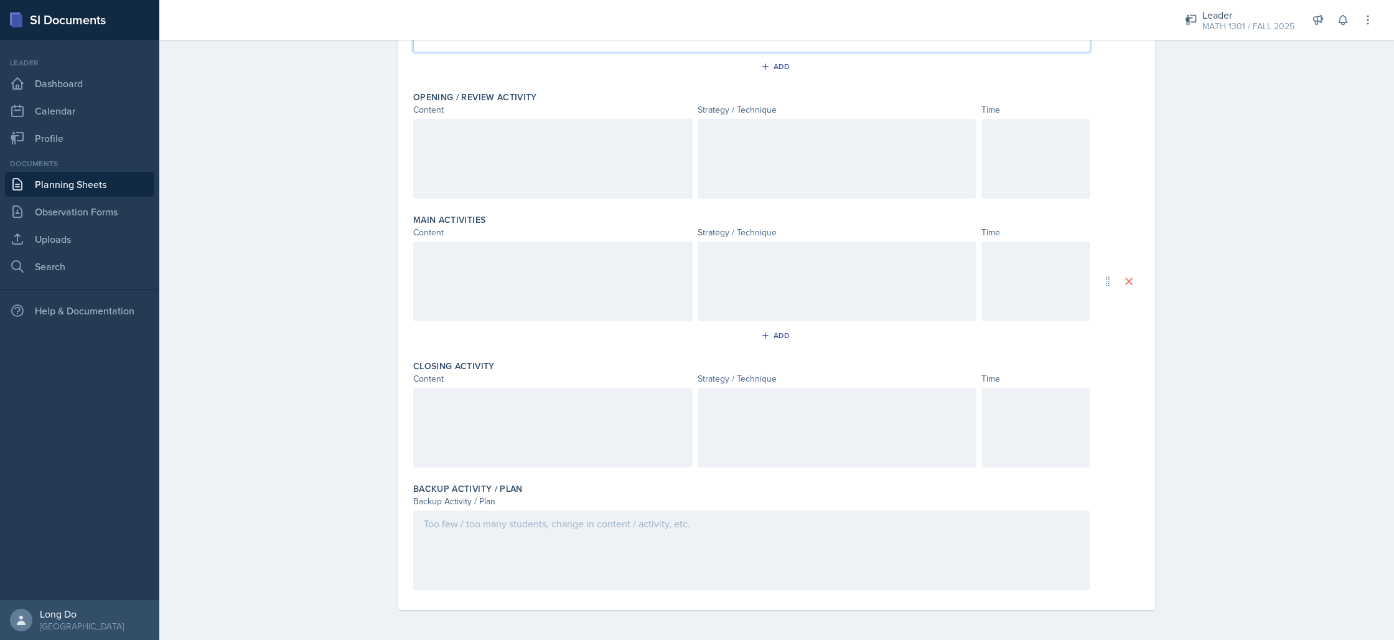
click at [936, 503] on div "Backup Activity / Plan" at bounding box center [751, 501] width 677 height 13
click at [934, 528] on div at bounding box center [751, 550] width 677 height 80
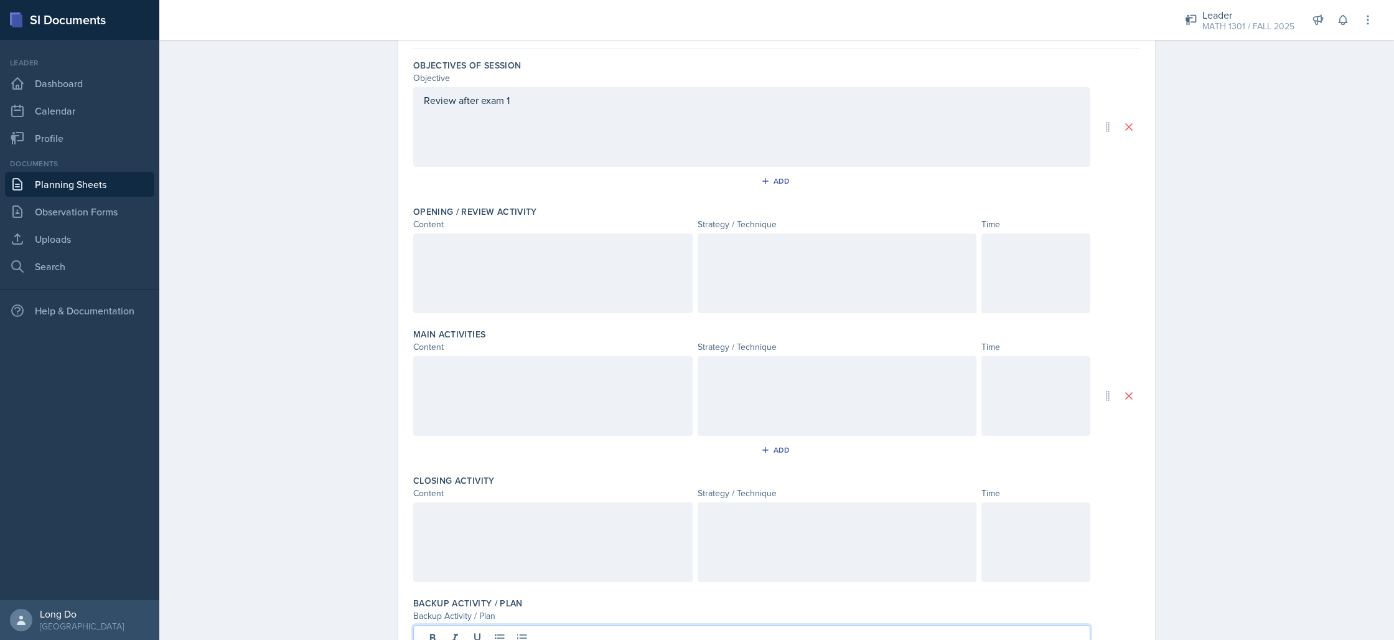
click at [1016, 287] on div at bounding box center [1035, 273] width 109 height 80
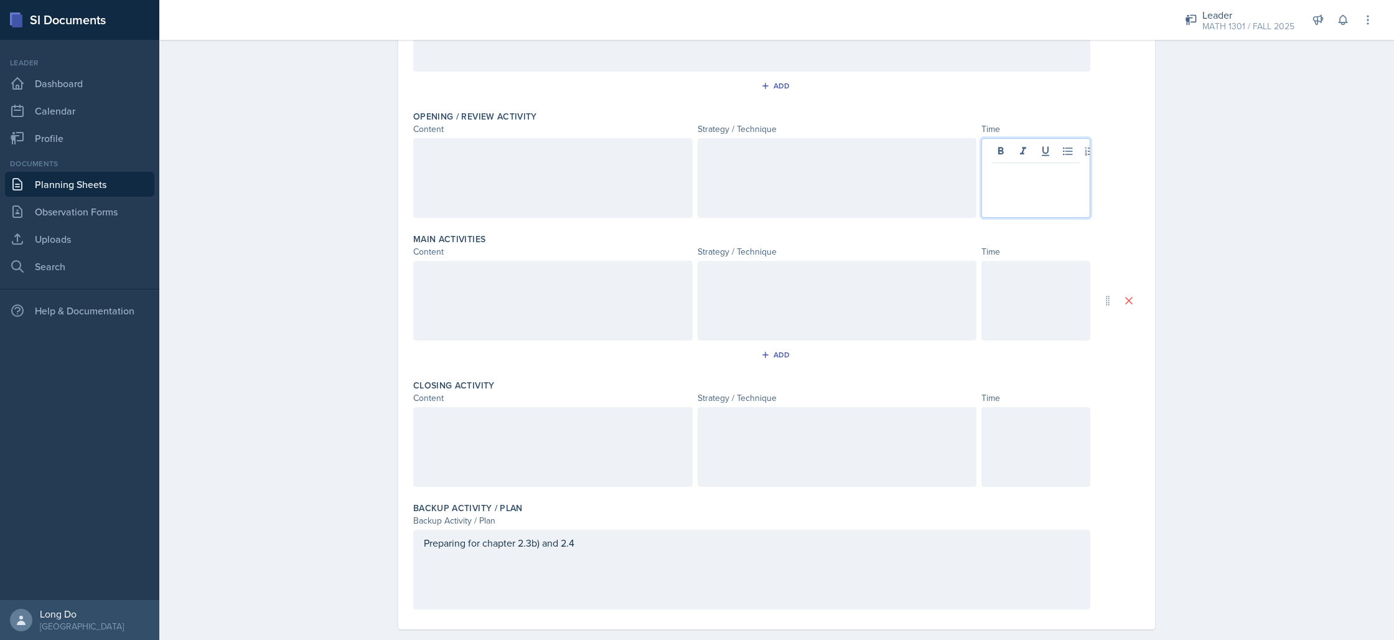
scroll to position [216, 0]
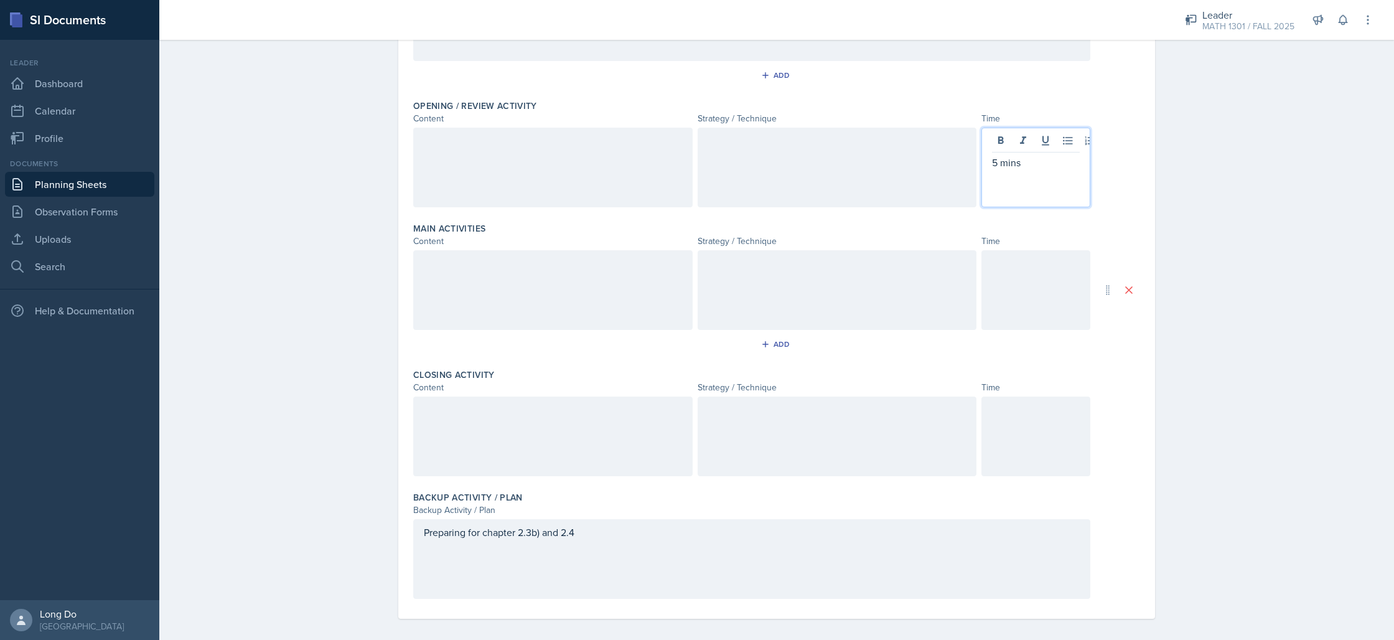
click at [1042, 391] on div "Time" at bounding box center [1035, 387] width 109 height 13
click at [1039, 442] on div at bounding box center [1035, 436] width 109 height 80
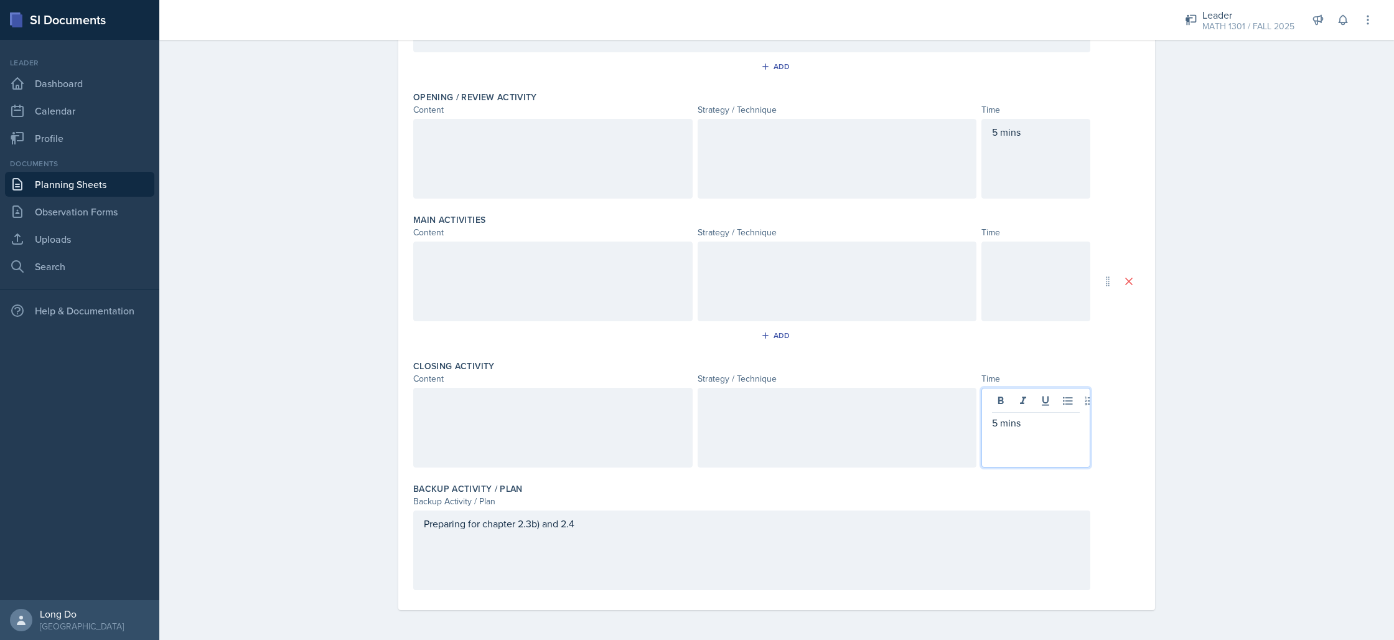
click at [1067, 309] on div at bounding box center [1035, 281] width 109 height 80
click at [541, 157] on div at bounding box center [552, 159] width 279 height 80
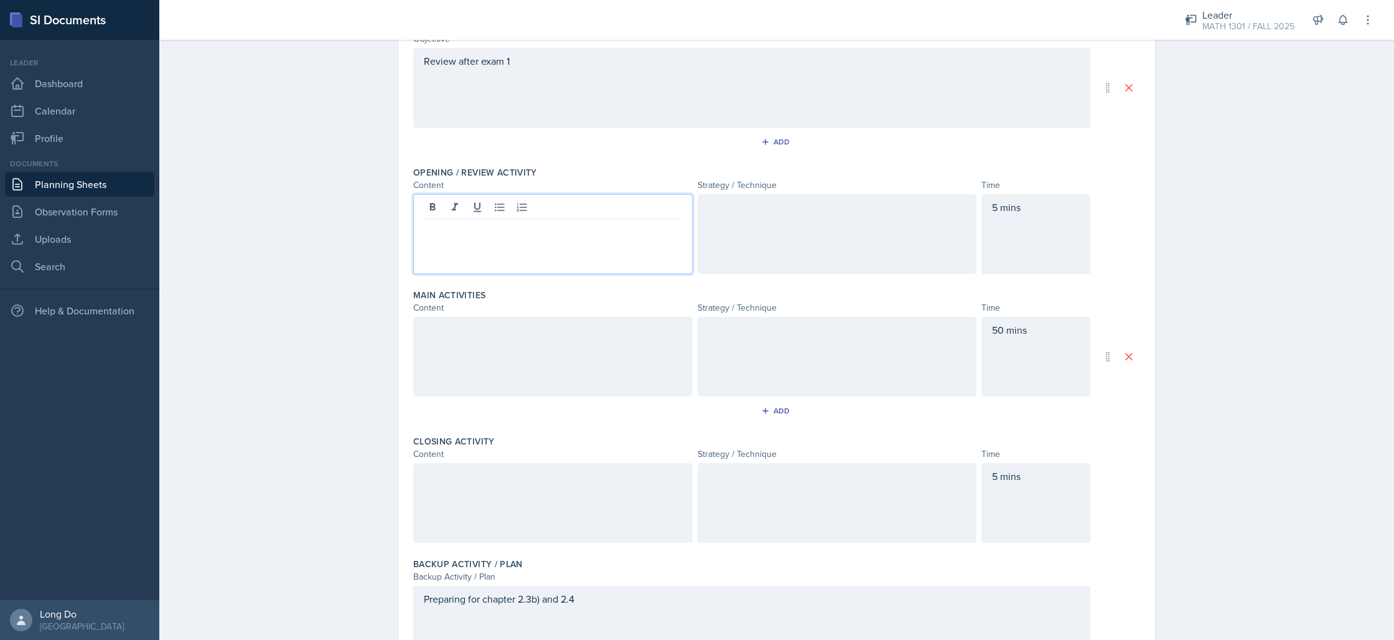
scroll to position [163, 0]
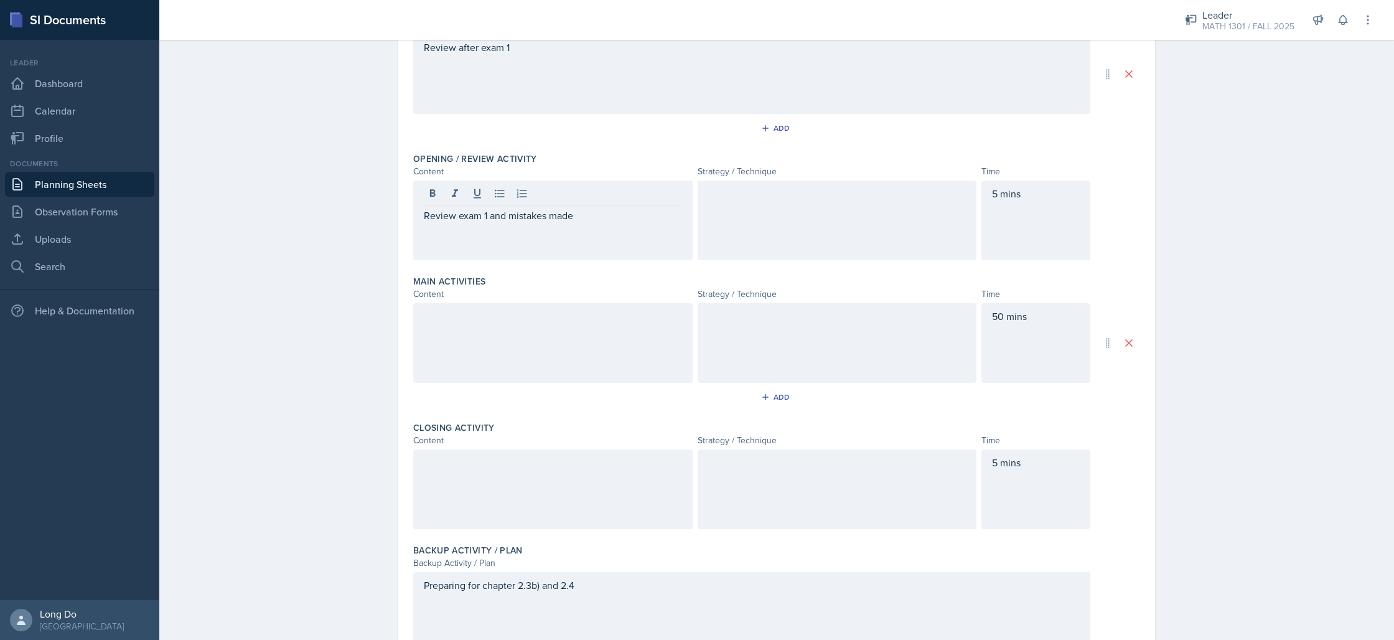
click at [617, 373] on div at bounding box center [552, 343] width 279 height 80
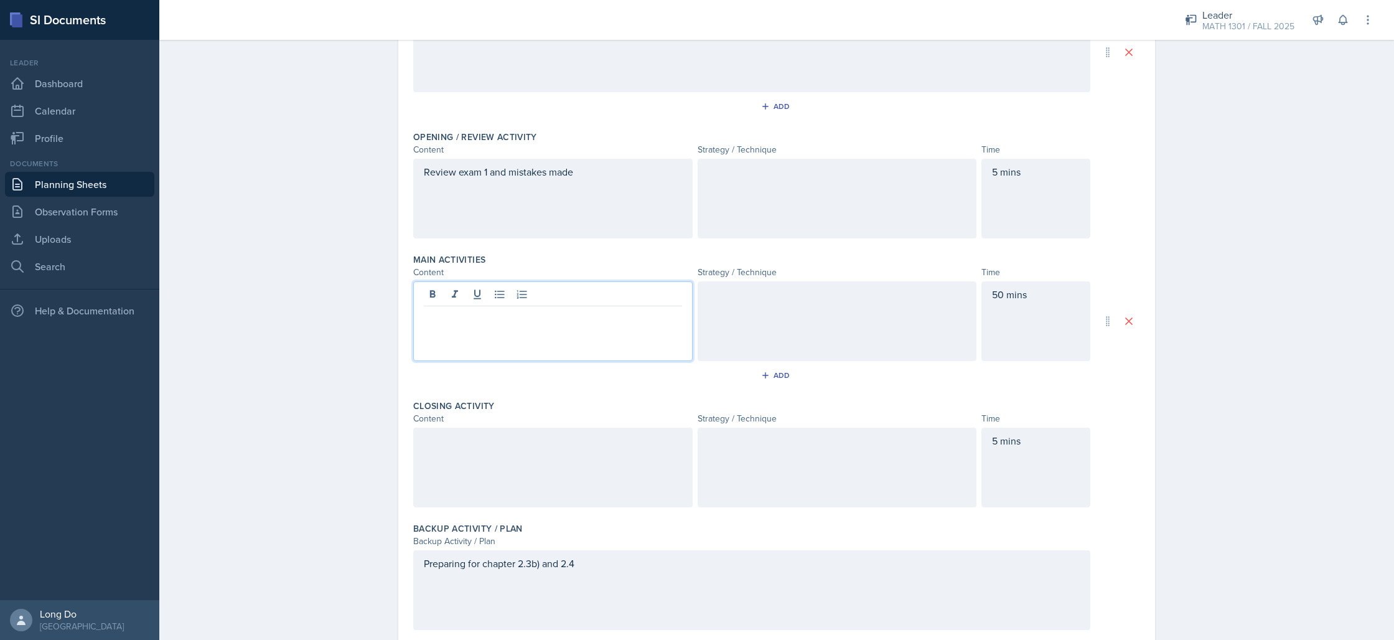
click at [604, 482] on div at bounding box center [552, 467] width 279 height 80
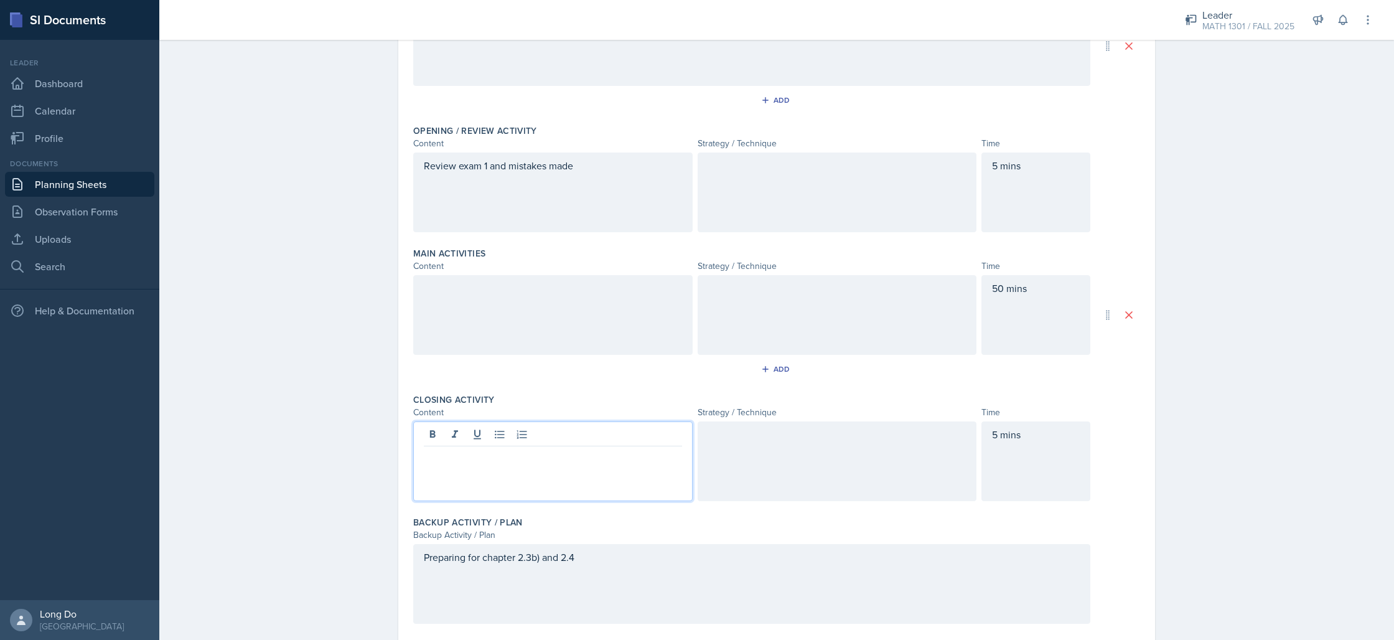
scroll to position [188, 0]
click at [520, 348] on div at bounding box center [552, 318] width 279 height 80
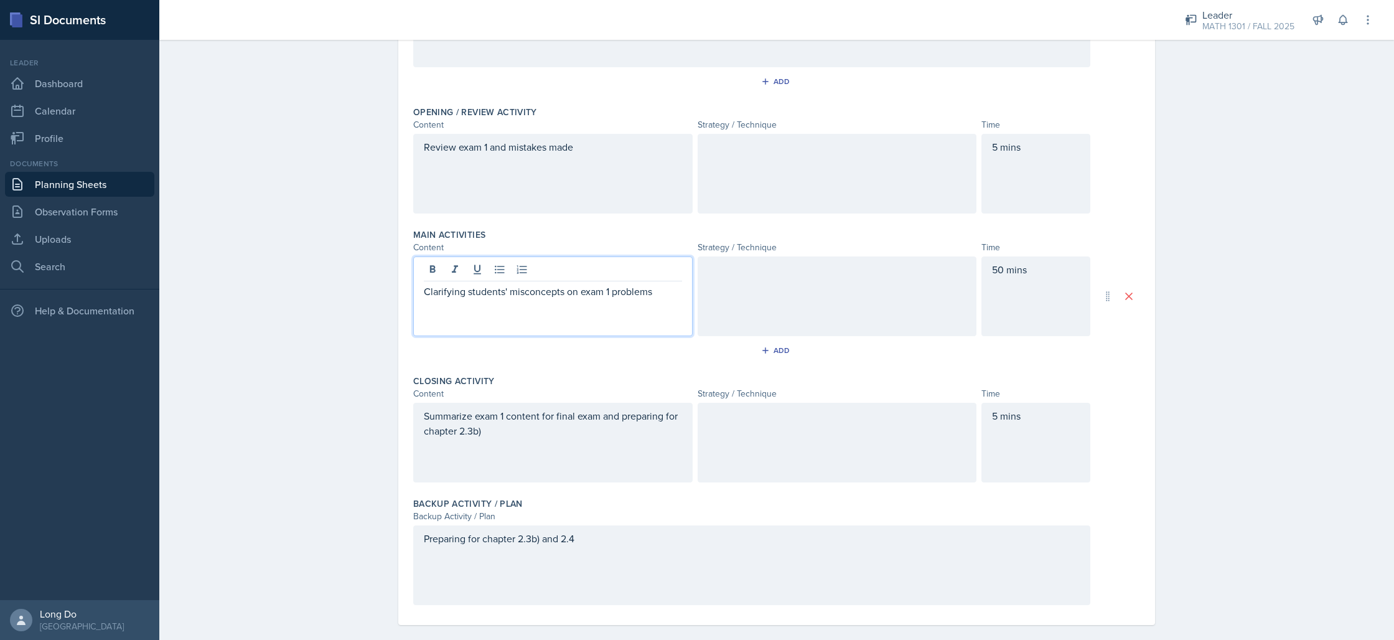
click at [540, 293] on p "Clarifying students' misconcepts on exam 1 problems" at bounding box center [553, 291] width 258 height 15
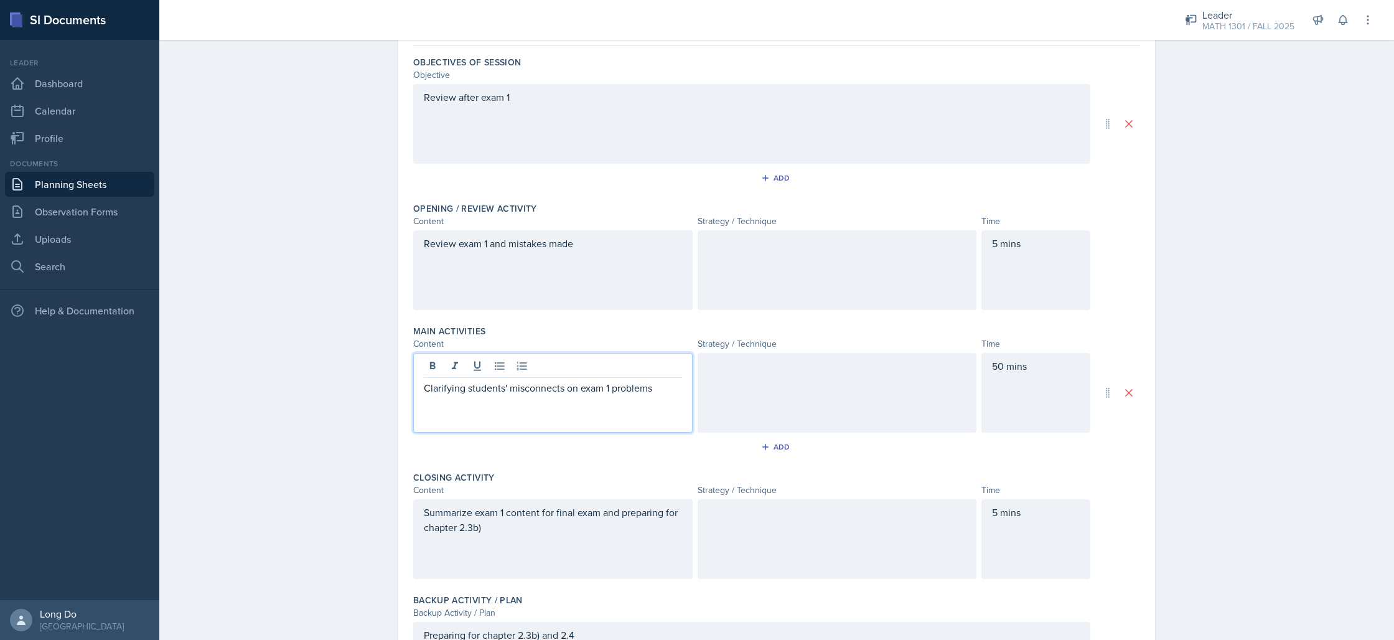
scroll to position [112, 0]
click at [868, 285] on div at bounding box center [837, 271] width 279 height 80
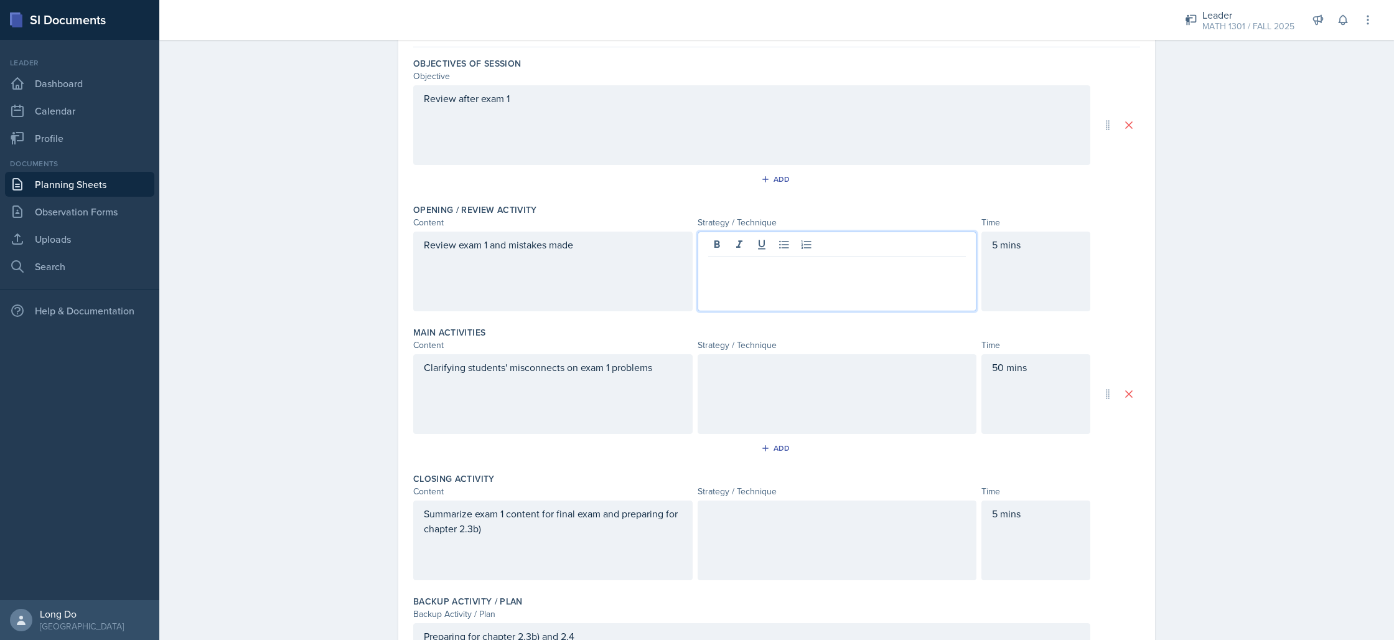
scroll to position [134, 0]
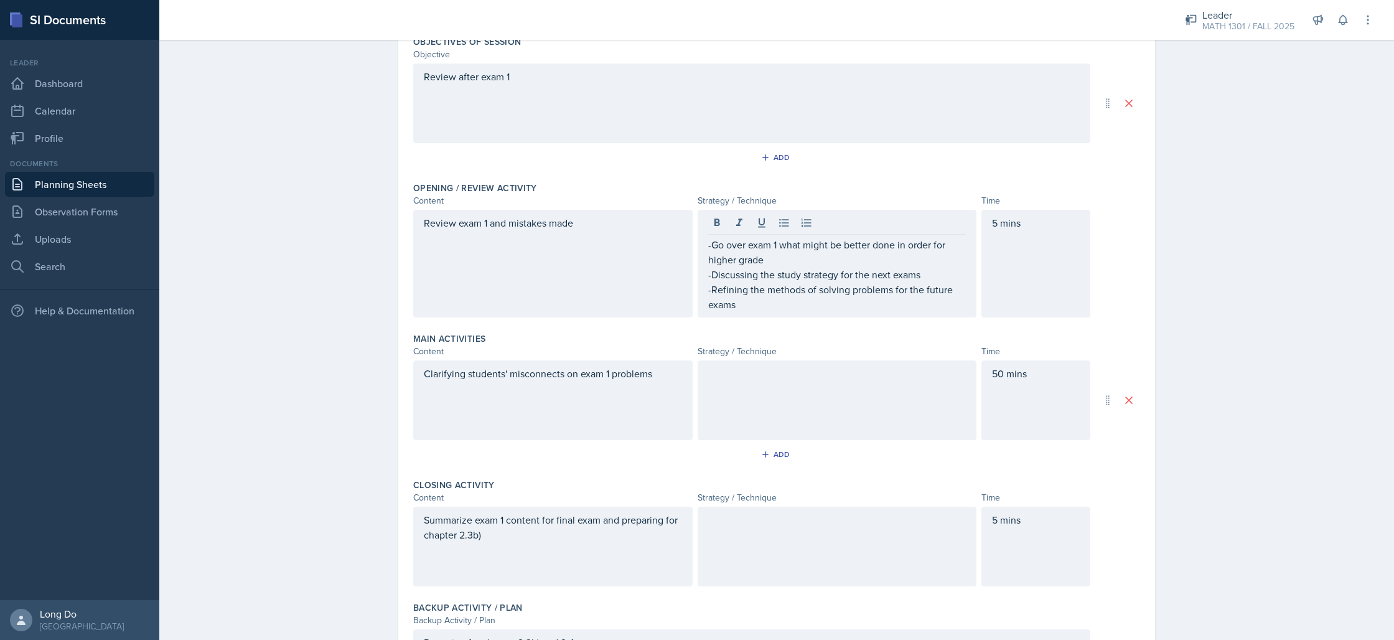
click at [886, 394] on div at bounding box center [837, 400] width 279 height 80
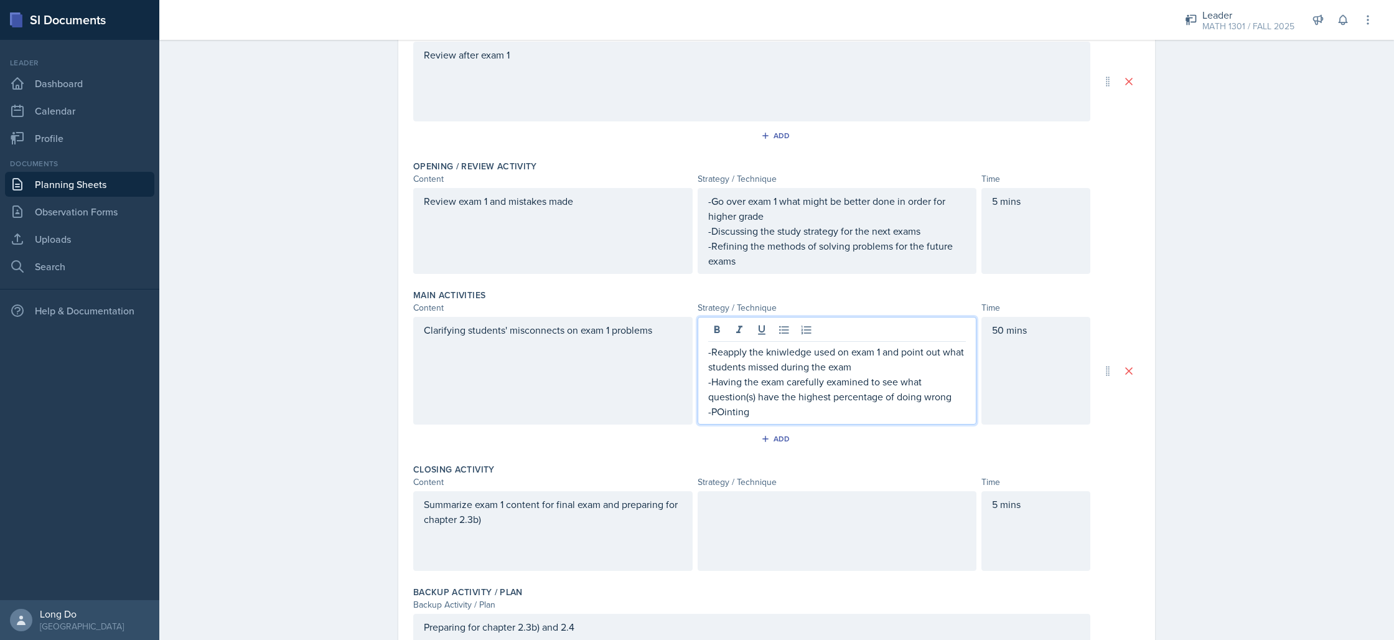
click at [732, 412] on p "-POinting" at bounding box center [837, 411] width 258 height 15
click at [798, 413] on p "-Pointing" at bounding box center [837, 411] width 258 height 15
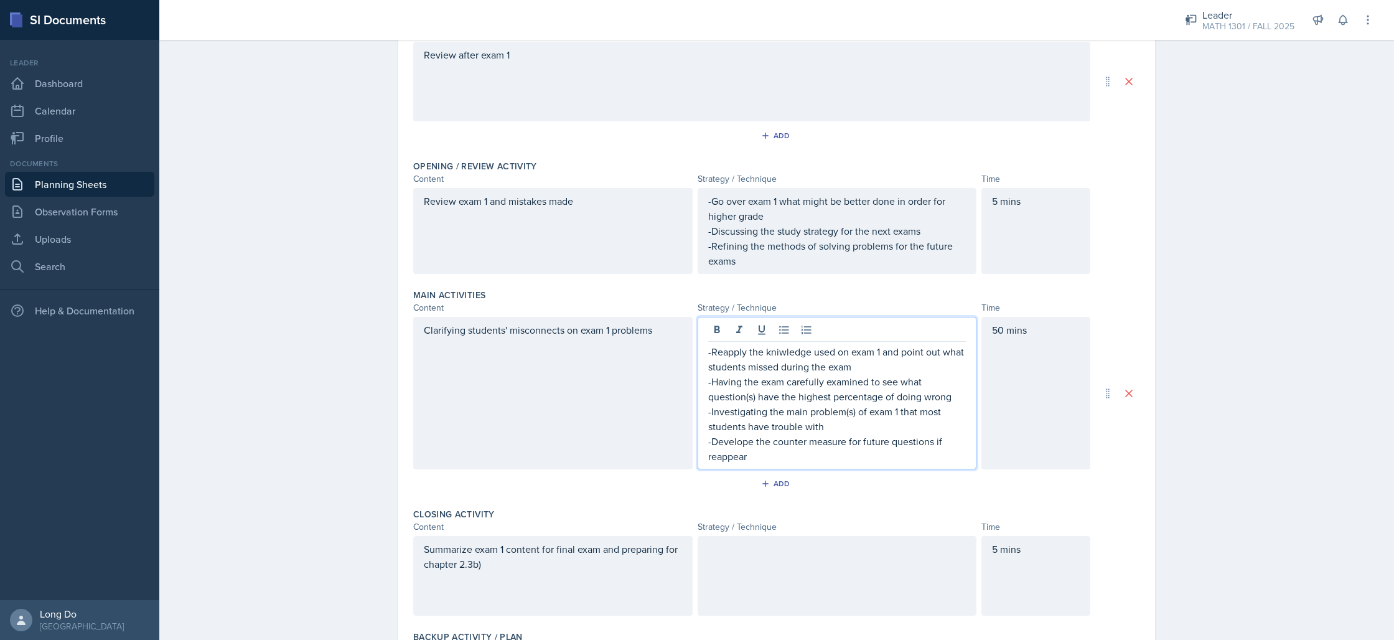
click at [731, 442] on p "-Develope the counter measure for future questions if reappear" at bounding box center [837, 449] width 258 height 30
click at [781, 457] on p "-Develop the counter measure for future questions if reappear" at bounding box center [837, 449] width 258 height 30
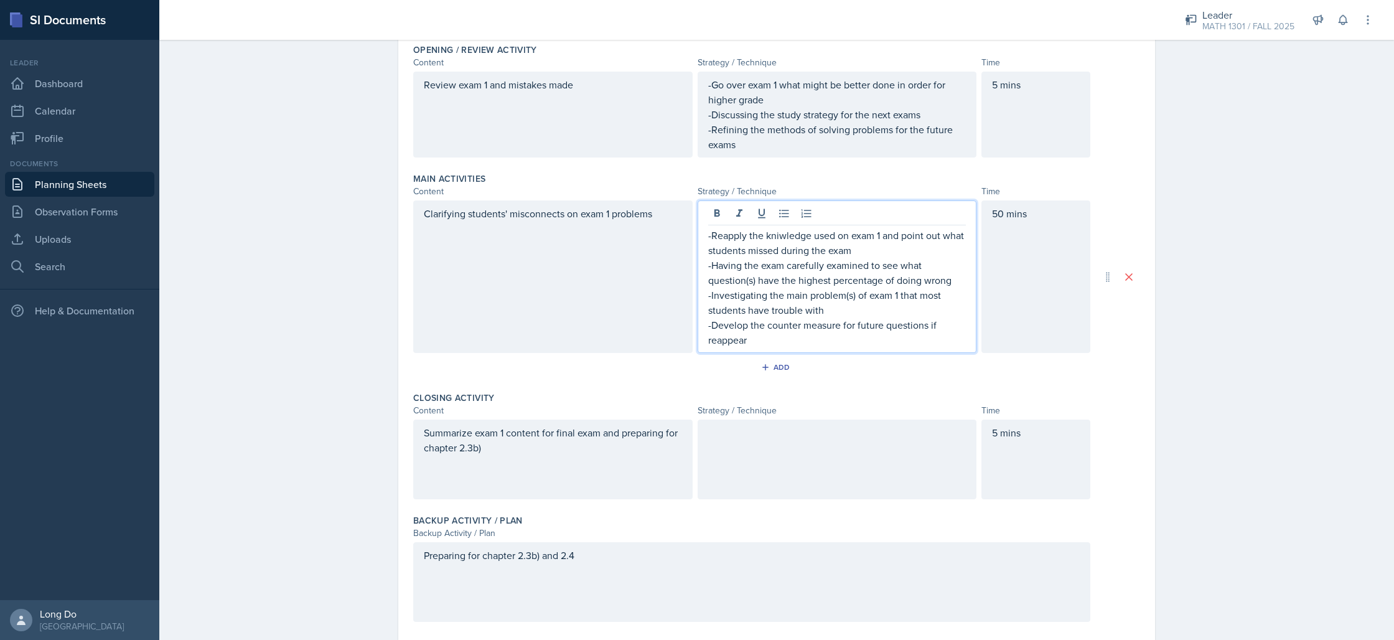
click at [815, 462] on div at bounding box center [837, 459] width 279 height 80
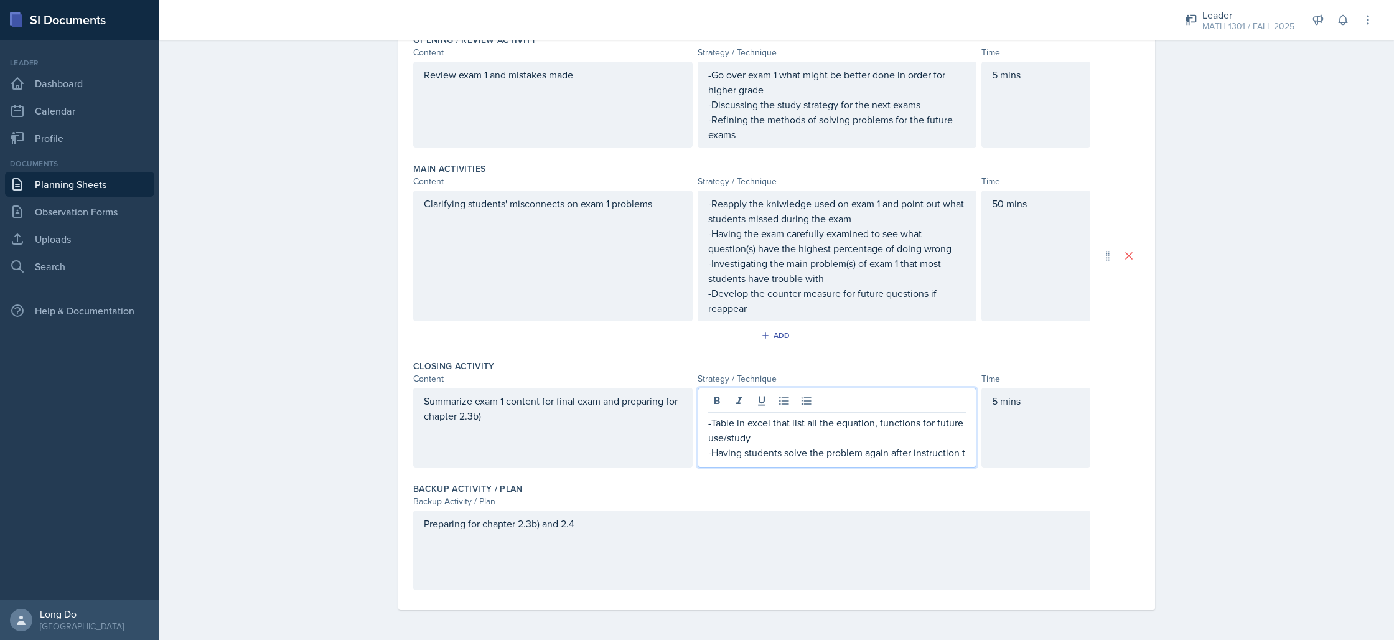
scroll to position [294, 0]
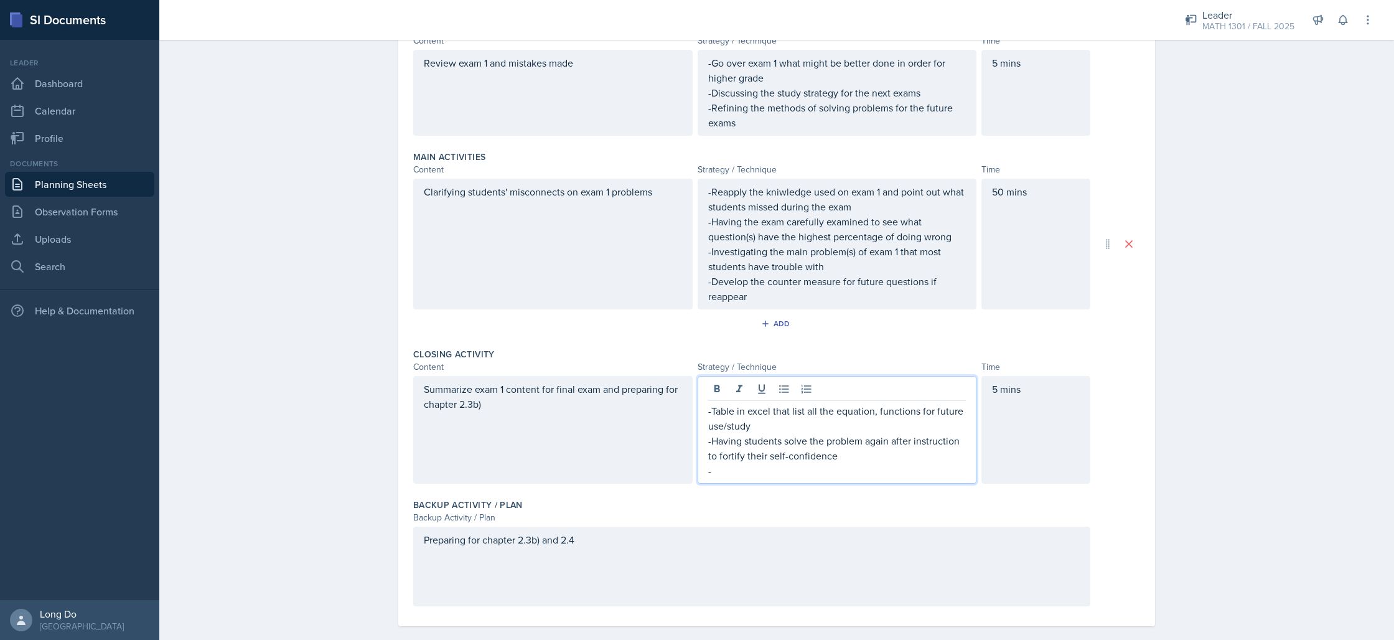
click at [857, 444] on p "-Having students solve the problem again after instruction to fortify their sel…" at bounding box center [837, 448] width 258 height 30
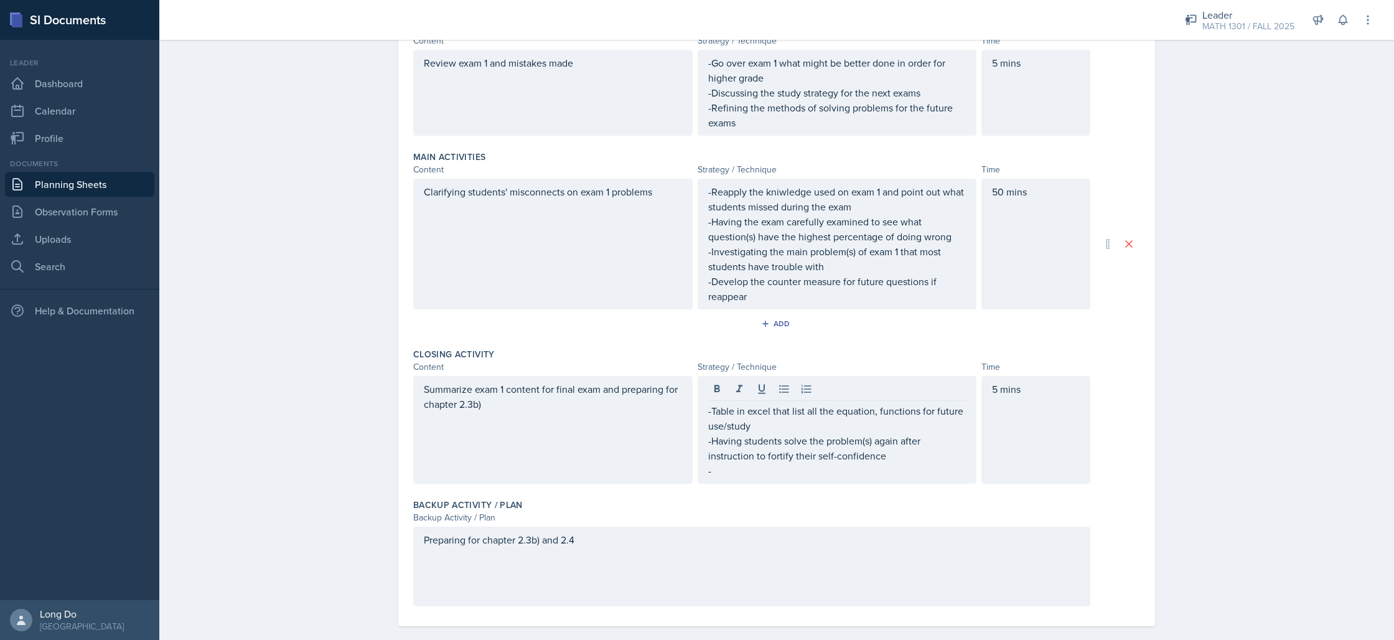
click at [897, 486] on div "Closing Activity Content Strategy / Technique Time Summarize exam 1 content for…" at bounding box center [776, 418] width 727 height 151
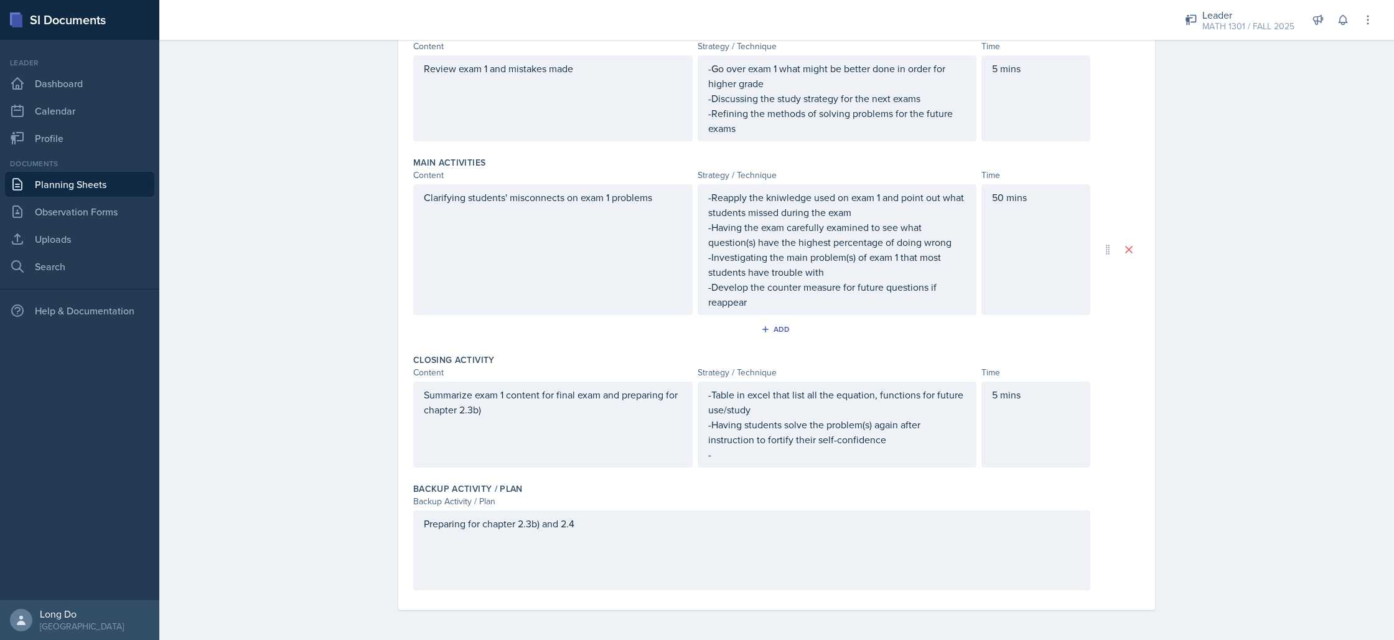
click at [897, 482] on div "Backup Activity / Plan Backup Activity / Plan Preparing for chapter 2.3b) and 2…" at bounding box center [776, 538] width 727 height 123
click at [895, 460] on div "-Table in excel that list all the equation, functions for future use/study -Hav…" at bounding box center [837, 424] width 258 height 75
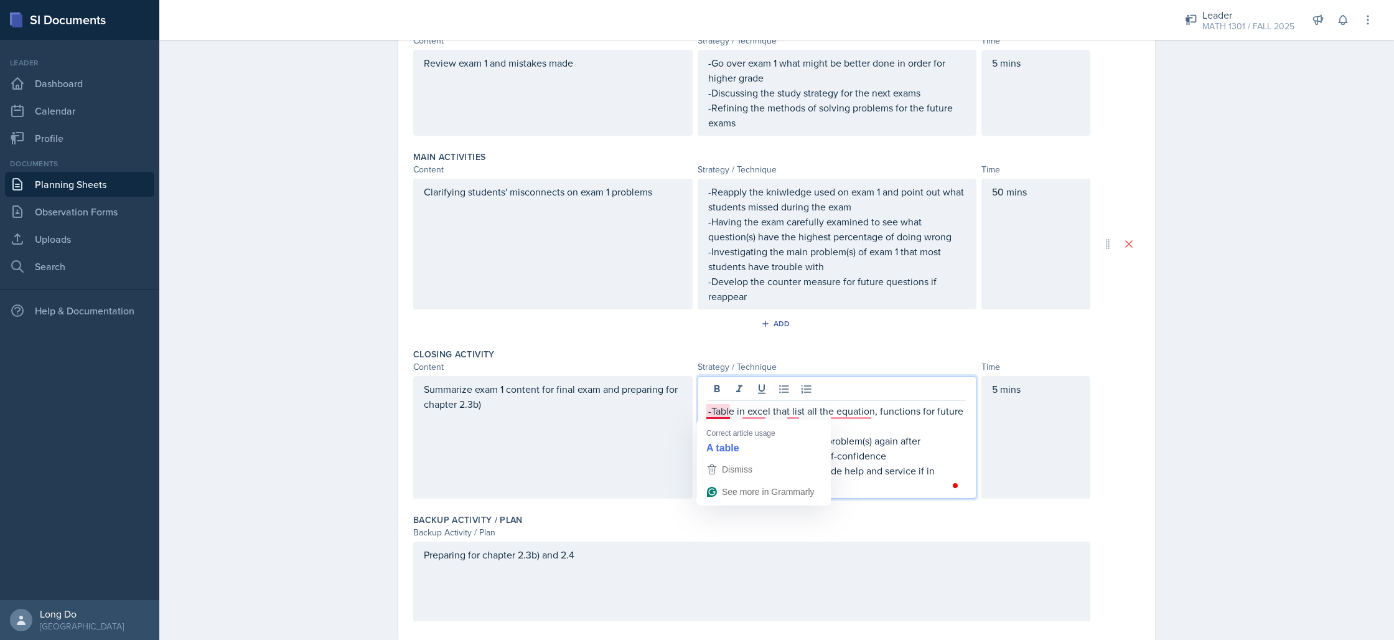
click at [708, 409] on p "-Table in excel that list all the equation, functions for future use/study" at bounding box center [837, 418] width 258 height 30
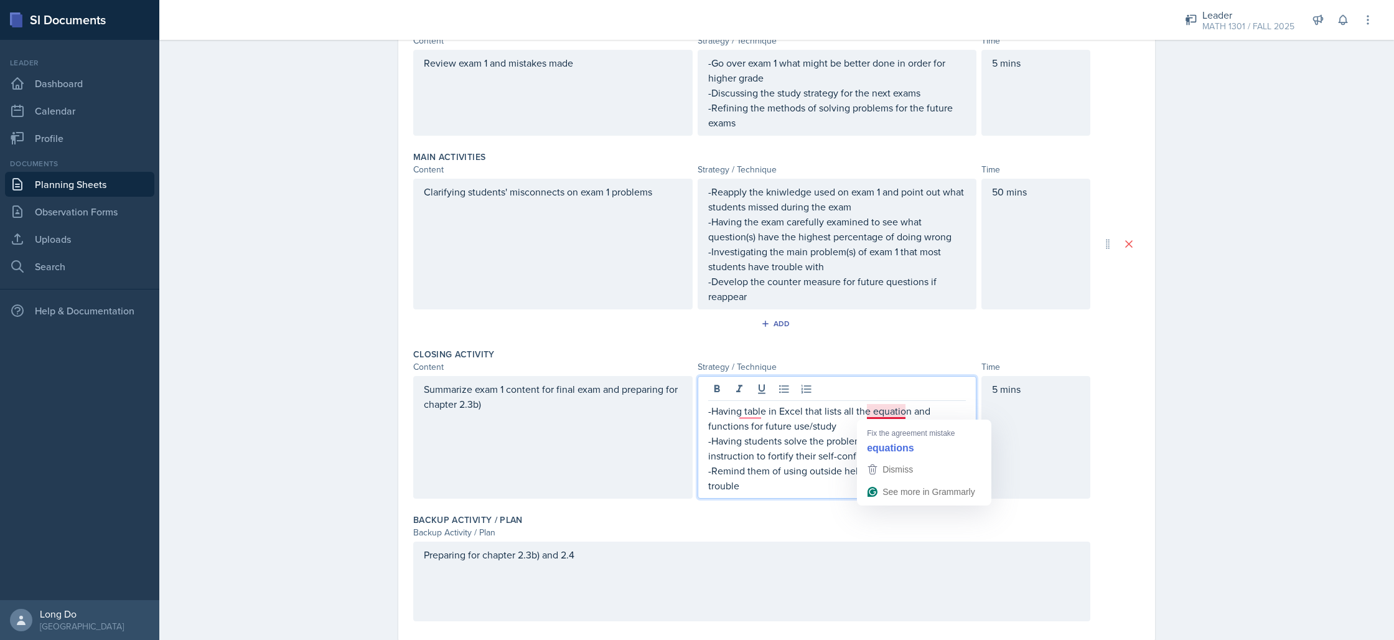
click at [904, 410] on p "-Having table in Excel that lists all the equation and functions for future use…" at bounding box center [837, 418] width 258 height 30
click at [822, 482] on p "-Remind them of using outside help and service if in trouble" at bounding box center [837, 478] width 258 height 30
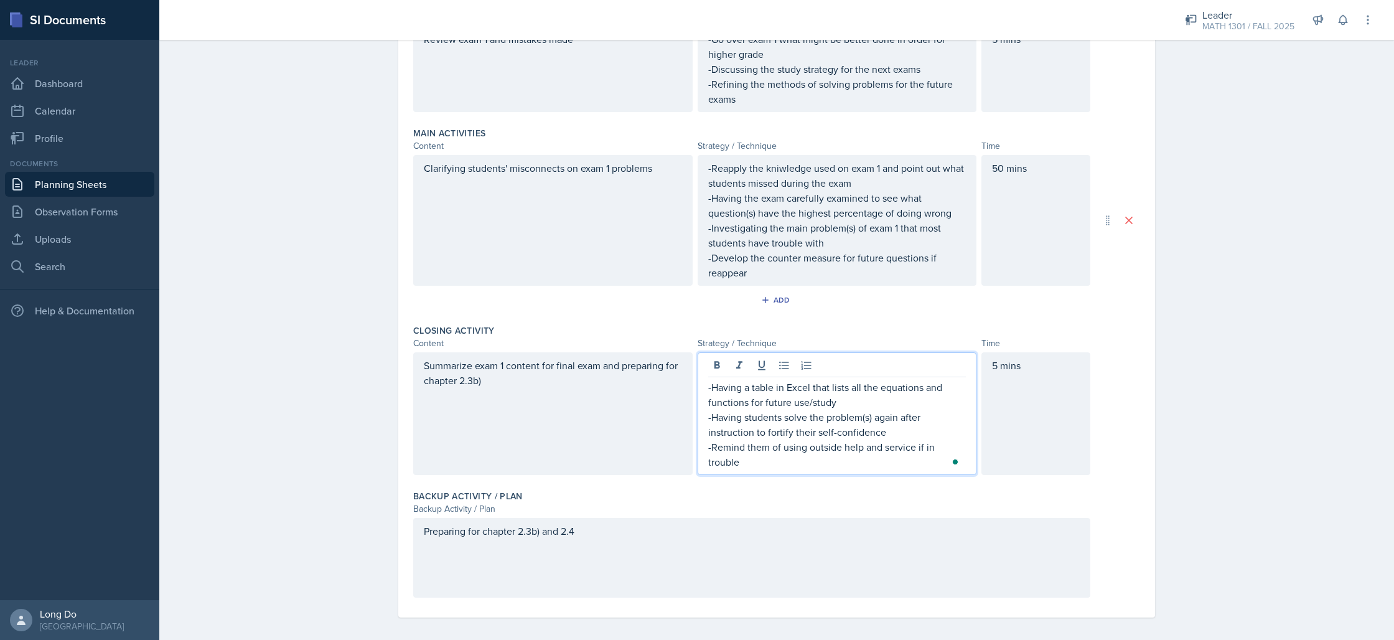
scroll to position [0, 0]
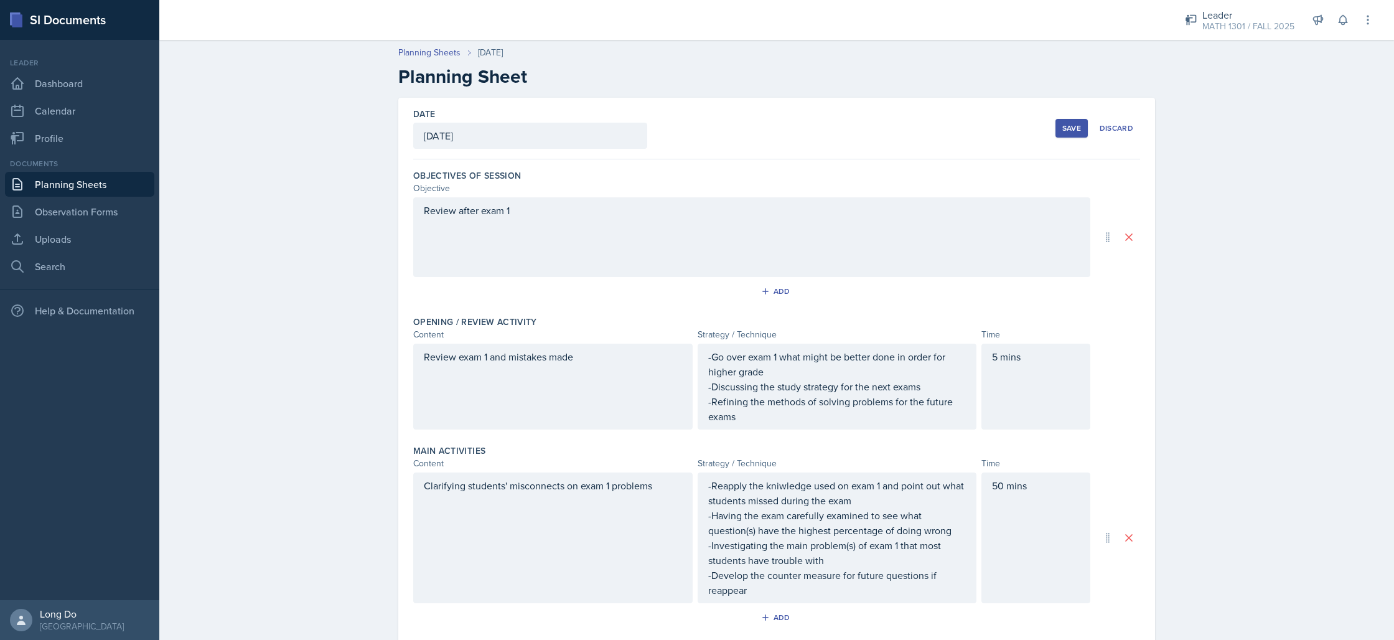
click at [1078, 131] on button "Save" at bounding box center [1071, 128] width 32 height 19
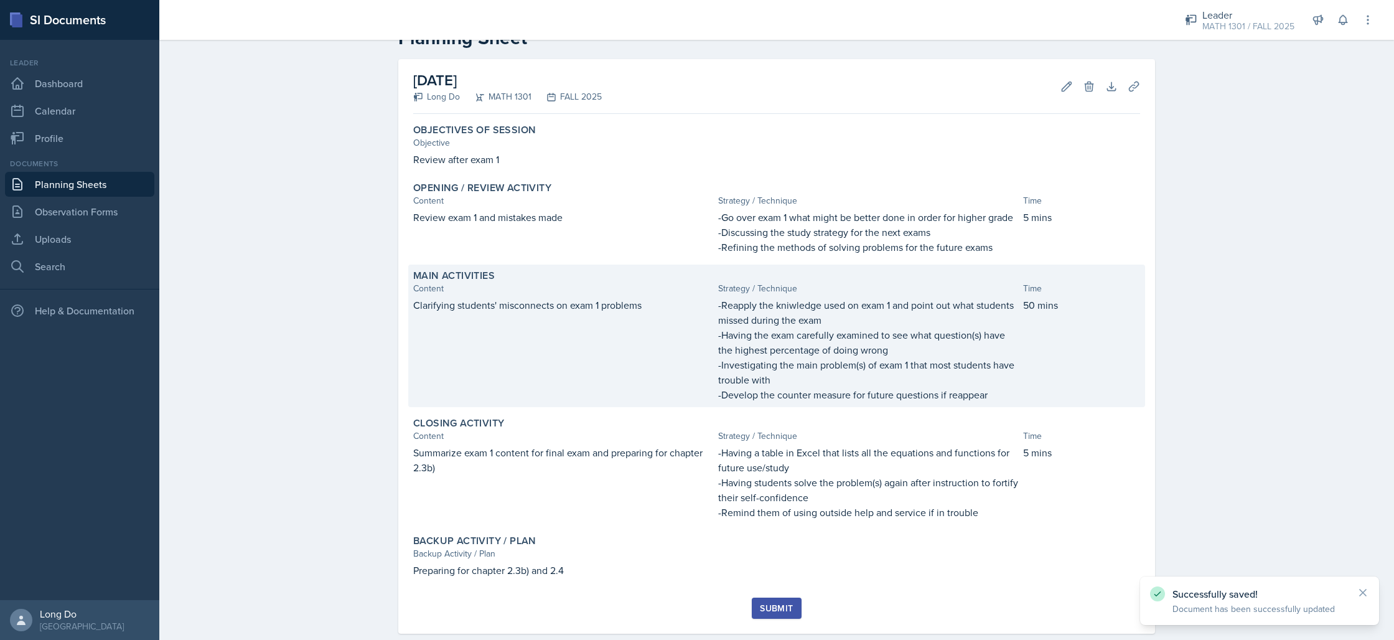
scroll to position [62, 0]
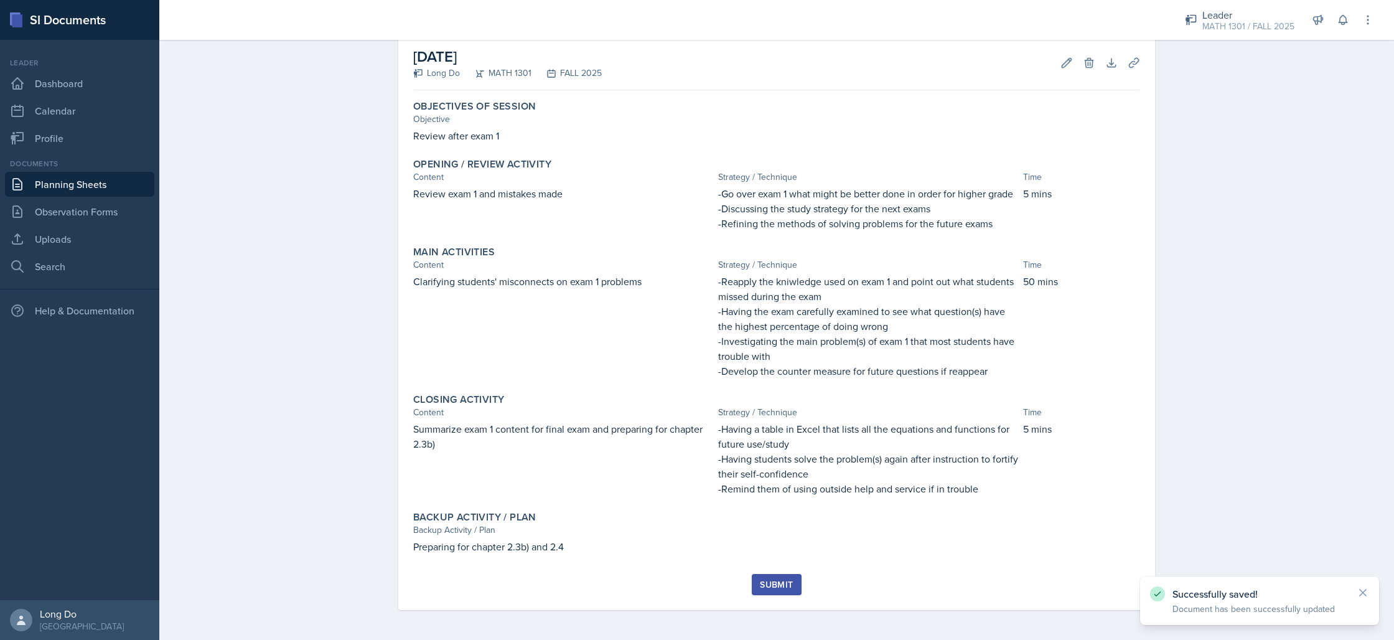
click at [772, 589] on div "Submit" at bounding box center [776, 584] width 33 height 10
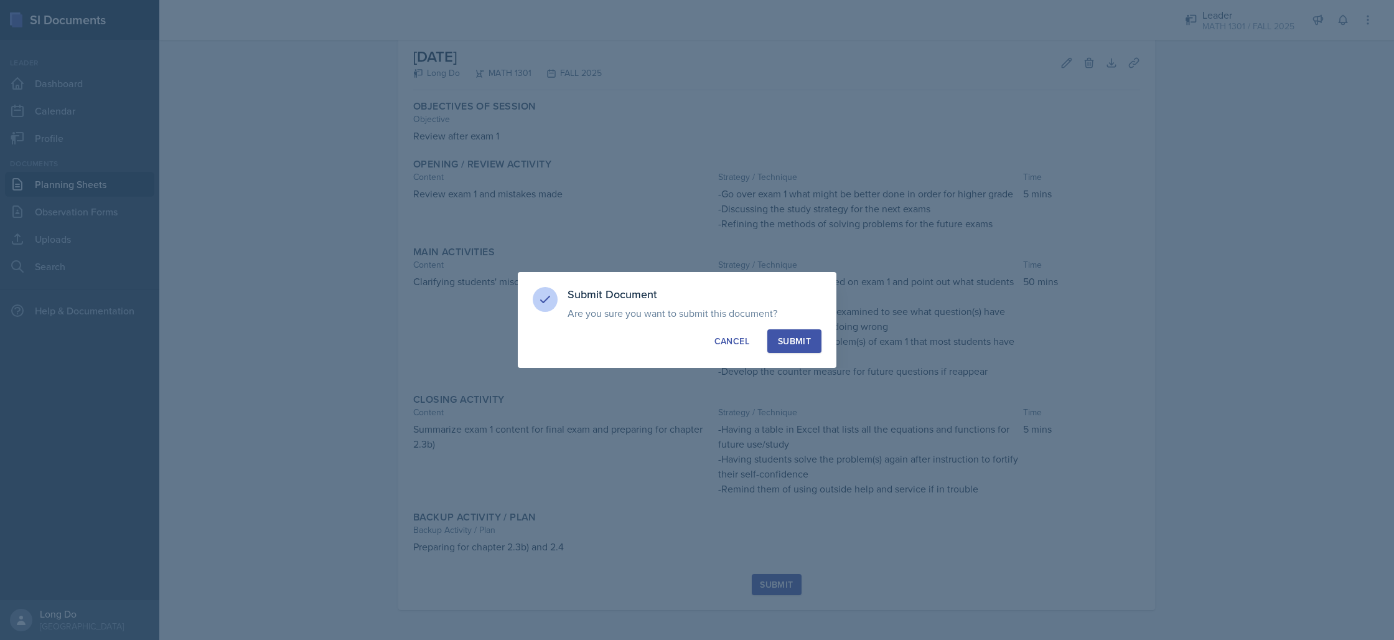
click at [788, 333] on button "Submit" at bounding box center [794, 341] width 54 height 24
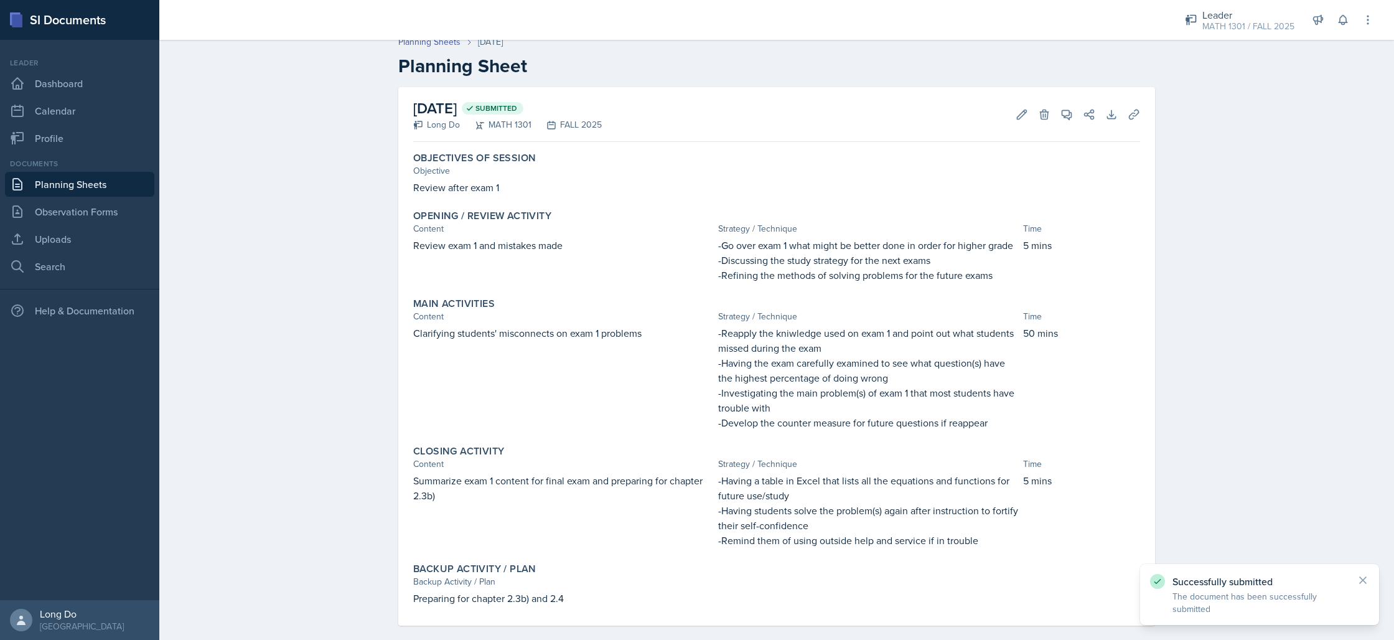
scroll to position [0, 0]
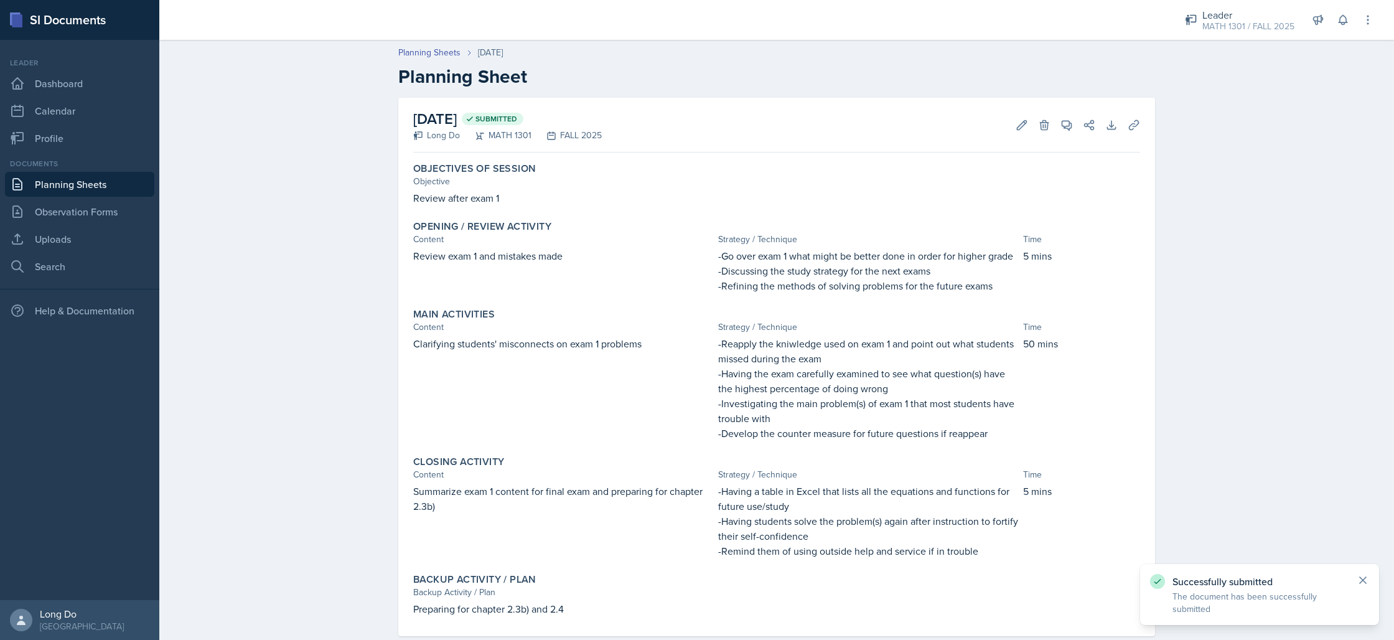
click at [1365, 582] on icon at bounding box center [1363, 580] width 12 height 12
